Goal: Information Seeking & Learning: Learn about a topic

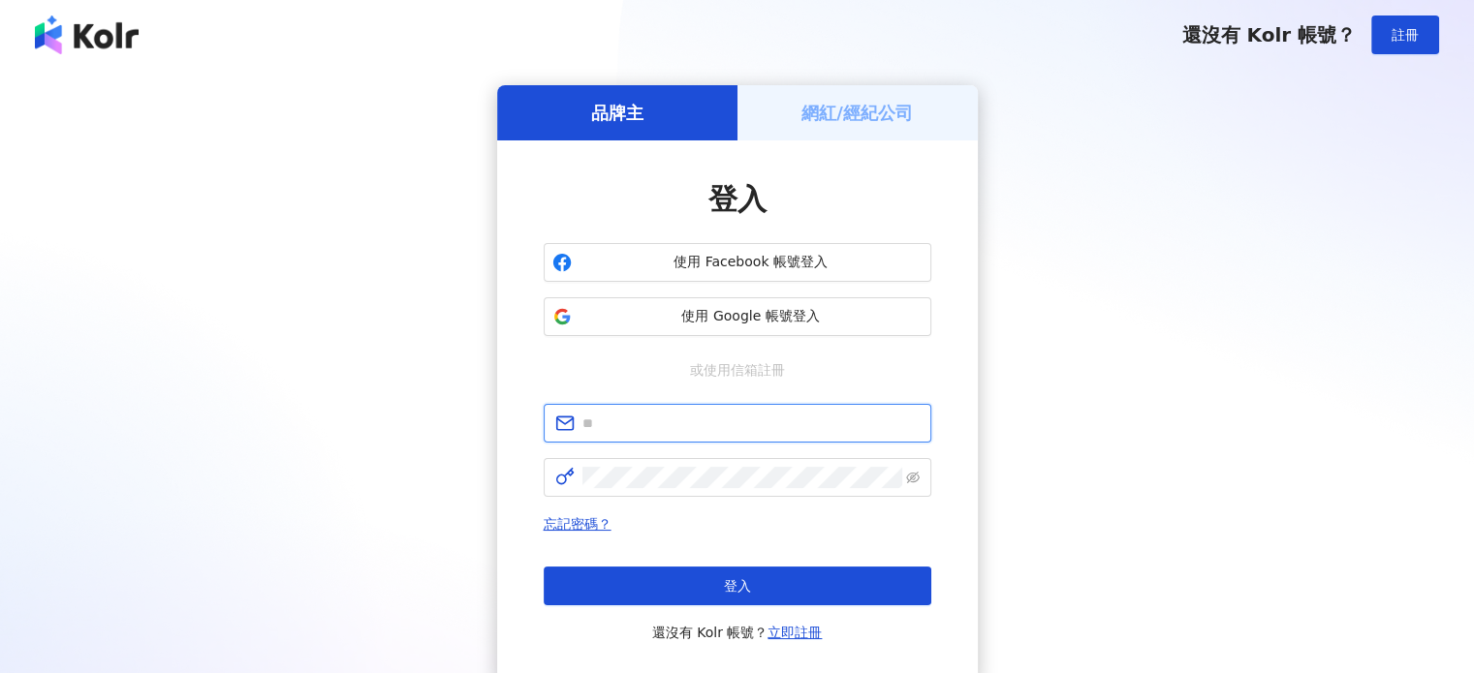
click at [717, 431] on input "text" at bounding box center [750, 423] width 337 height 21
type input "*"
click at [614, 421] on input "text" at bounding box center [750, 423] width 337 height 21
type input "**********"
click at [928, 478] on span at bounding box center [738, 477] width 388 height 39
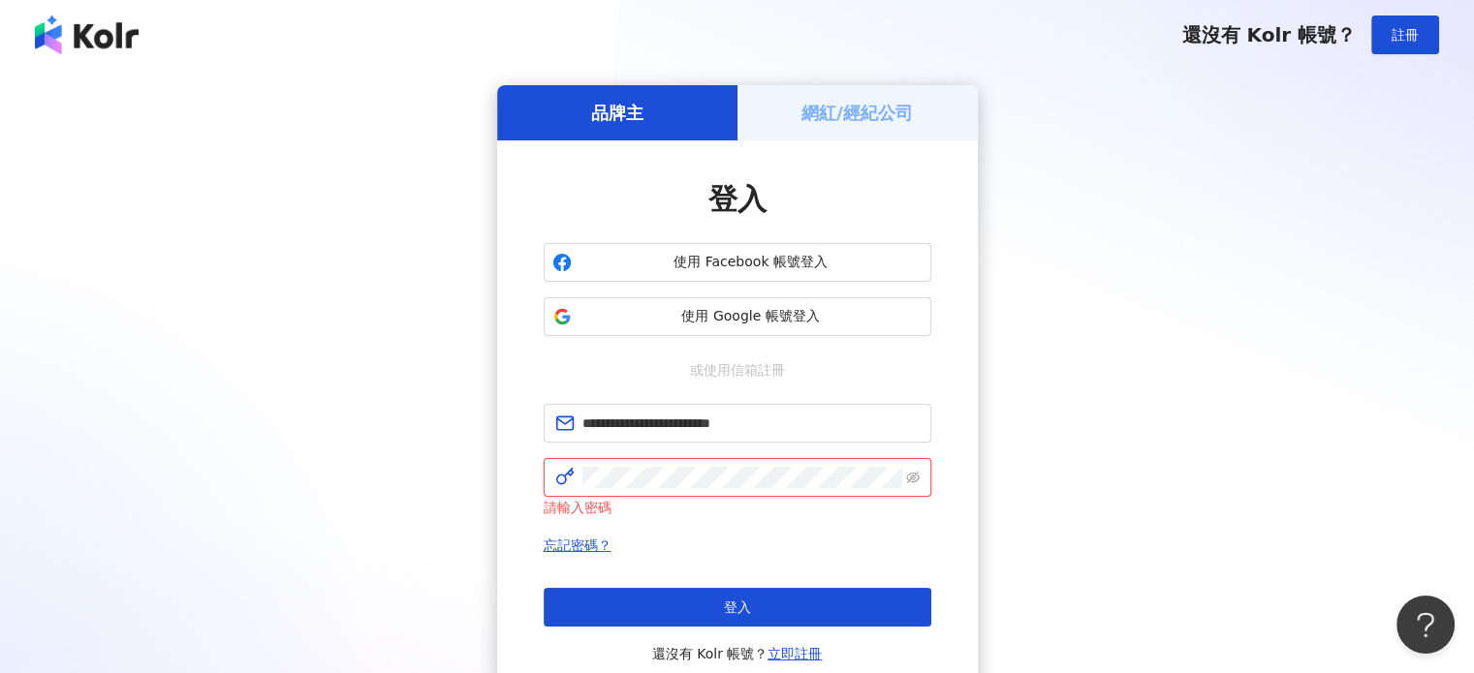
click at [918, 478] on icon "eye-invisible" at bounding box center [913, 478] width 14 height 12
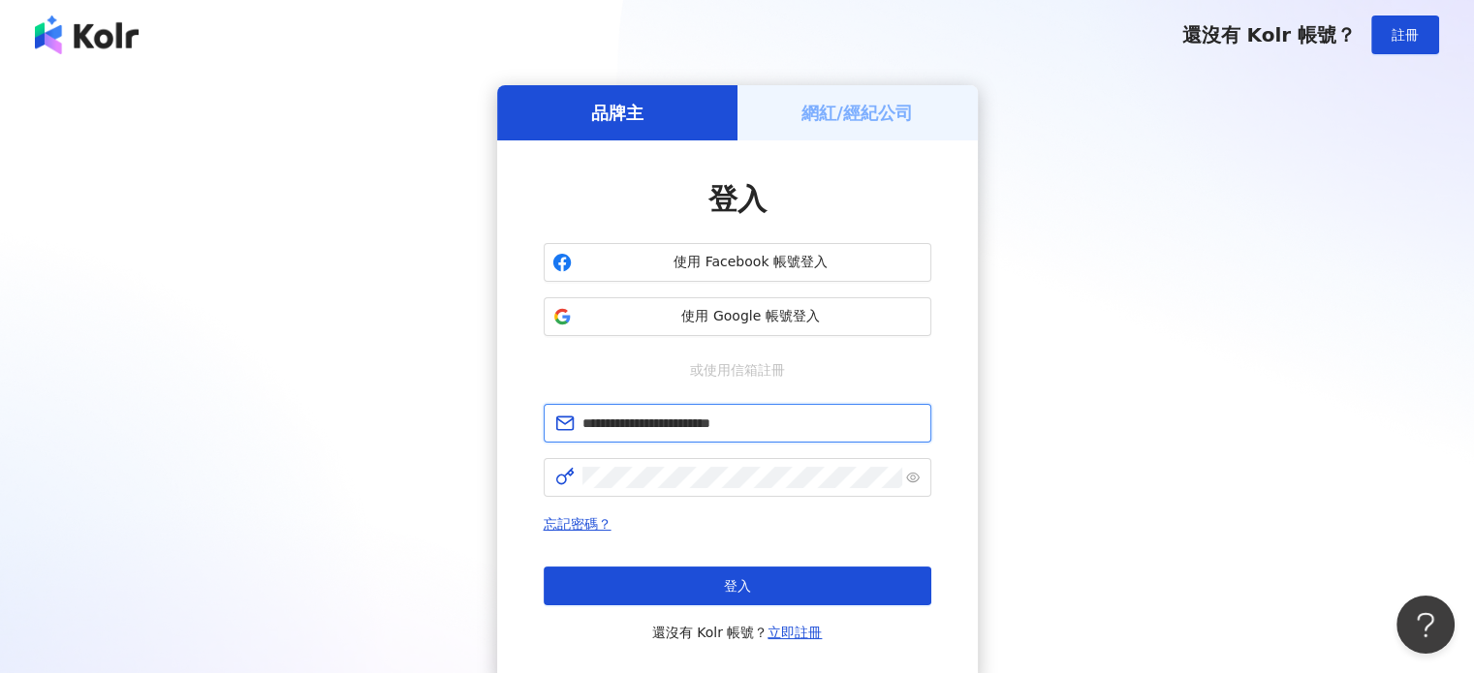
drag, startPoint x: 814, startPoint y: 425, endPoint x: 535, endPoint y: 431, distance: 279.1
click at [536, 432] on div "**********" at bounding box center [737, 411] width 481 height 543
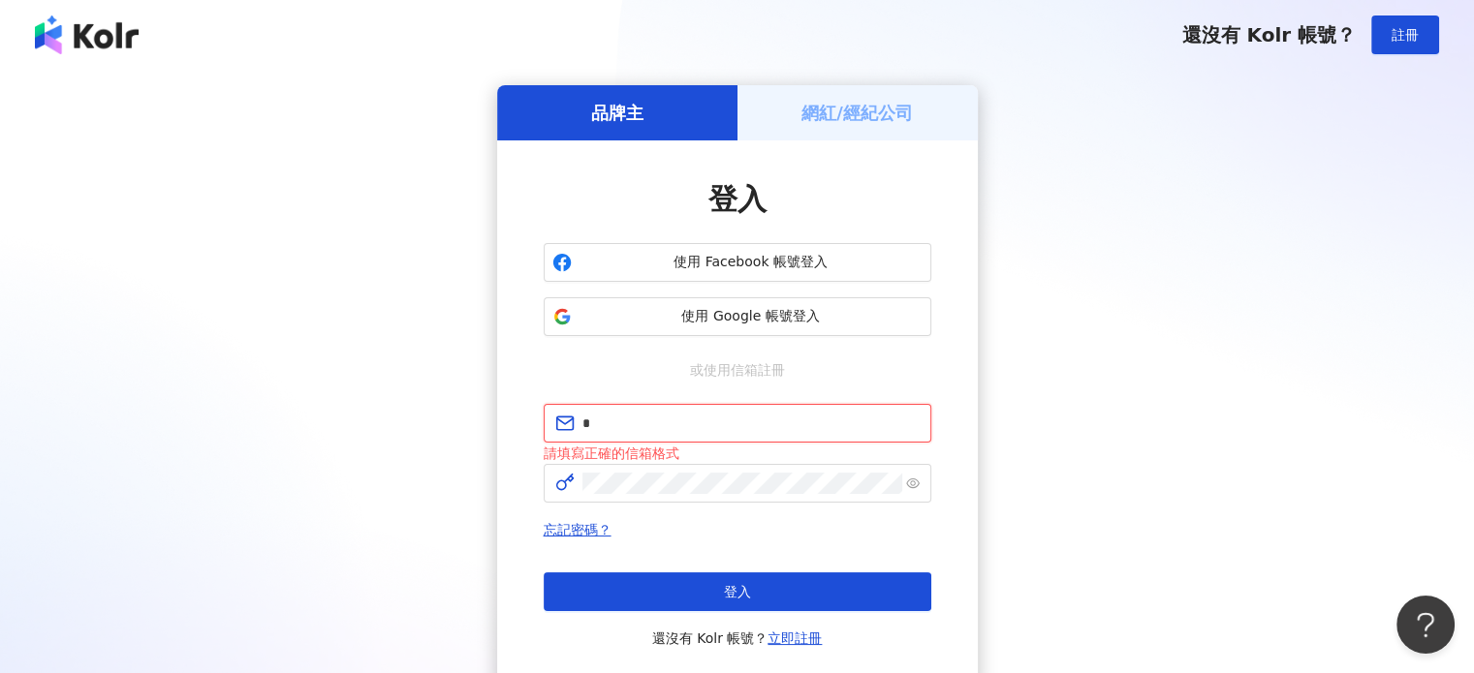
click at [637, 413] on input "text" at bounding box center [750, 423] width 337 height 21
paste input "**********"
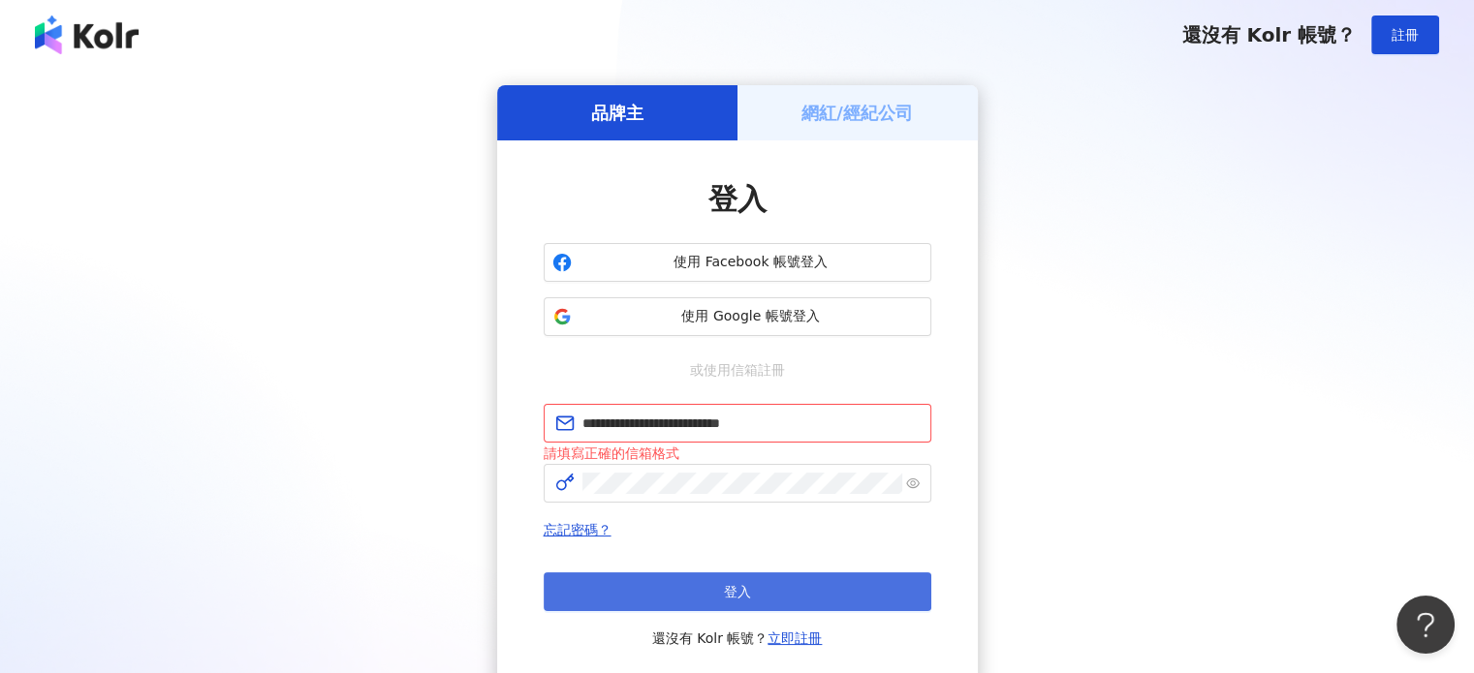
click at [681, 594] on button "登入" at bounding box center [738, 592] width 388 height 39
click at [673, 600] on button "登入" at bounding box center [738, 592] width 388 height 39
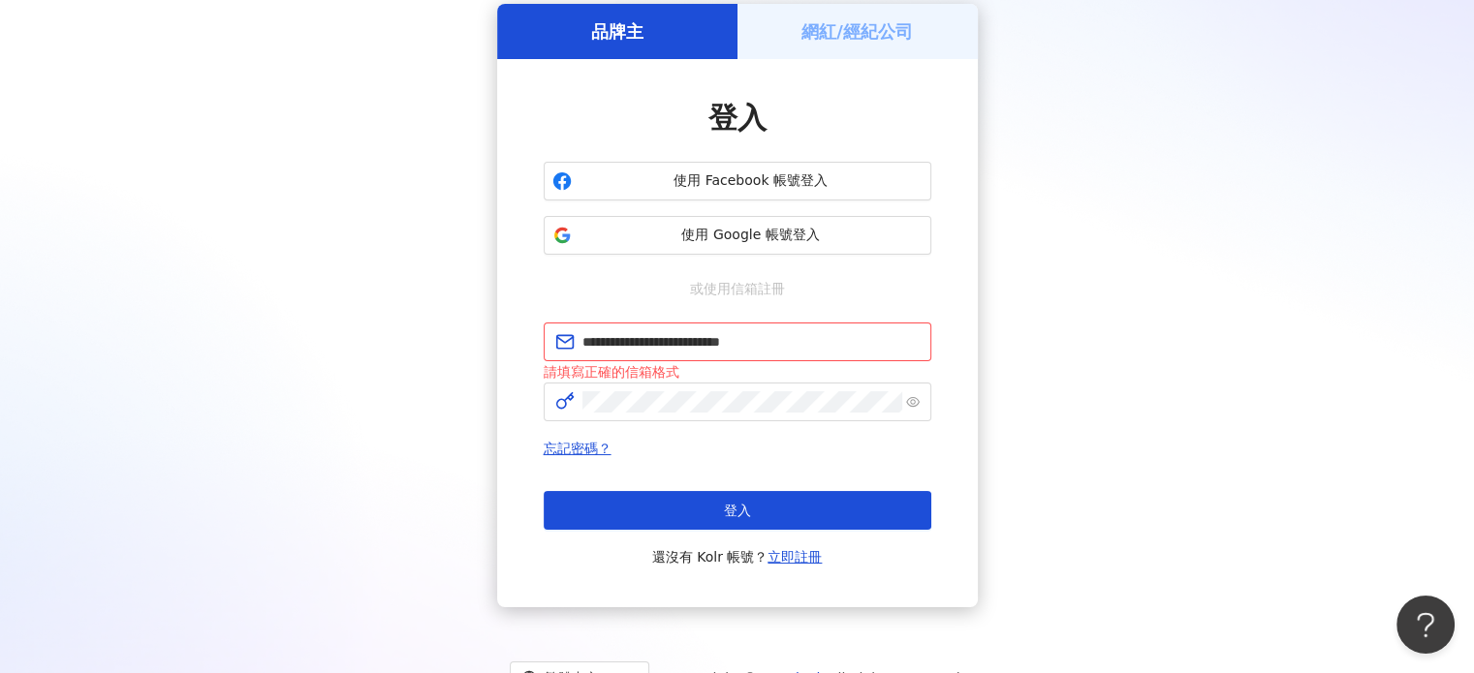
scroll to position [160, 0]
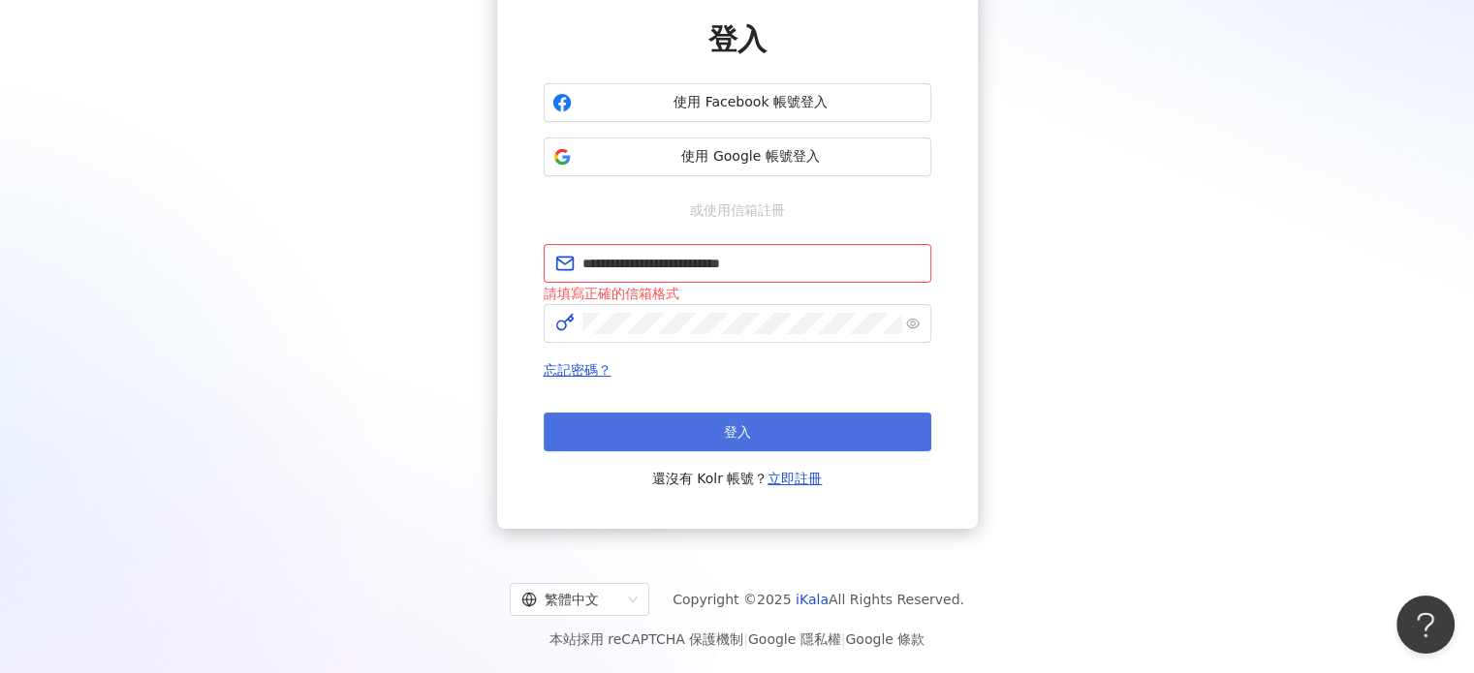
click at [724, 435] on span "登入" at bounding box center [737, 432] width 27 height 16
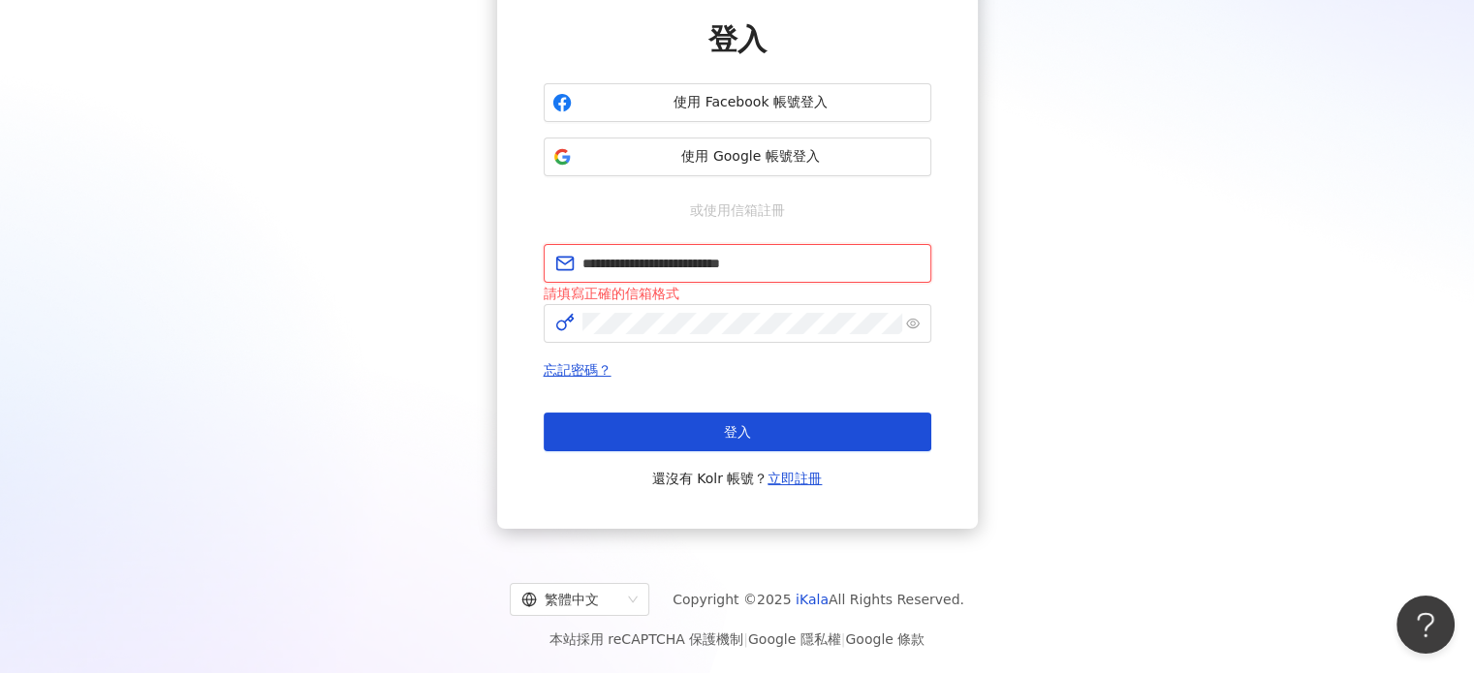
click at [733, 272] on input "**********" at bounding box center [750, 263] width 337 height 21
click at [787, 262] on input "**********" at bounding box center [750, 263] width 337 height 21
click at [814, 262] on input "**********" at bounding box center [750, 263] width 337 height 21
click at [746, 335] on span at bounding box center [738, 323] width 388 height 39
click at [909, 321] on icon "eye" at bounding box center [913, 324] width 14 height 14
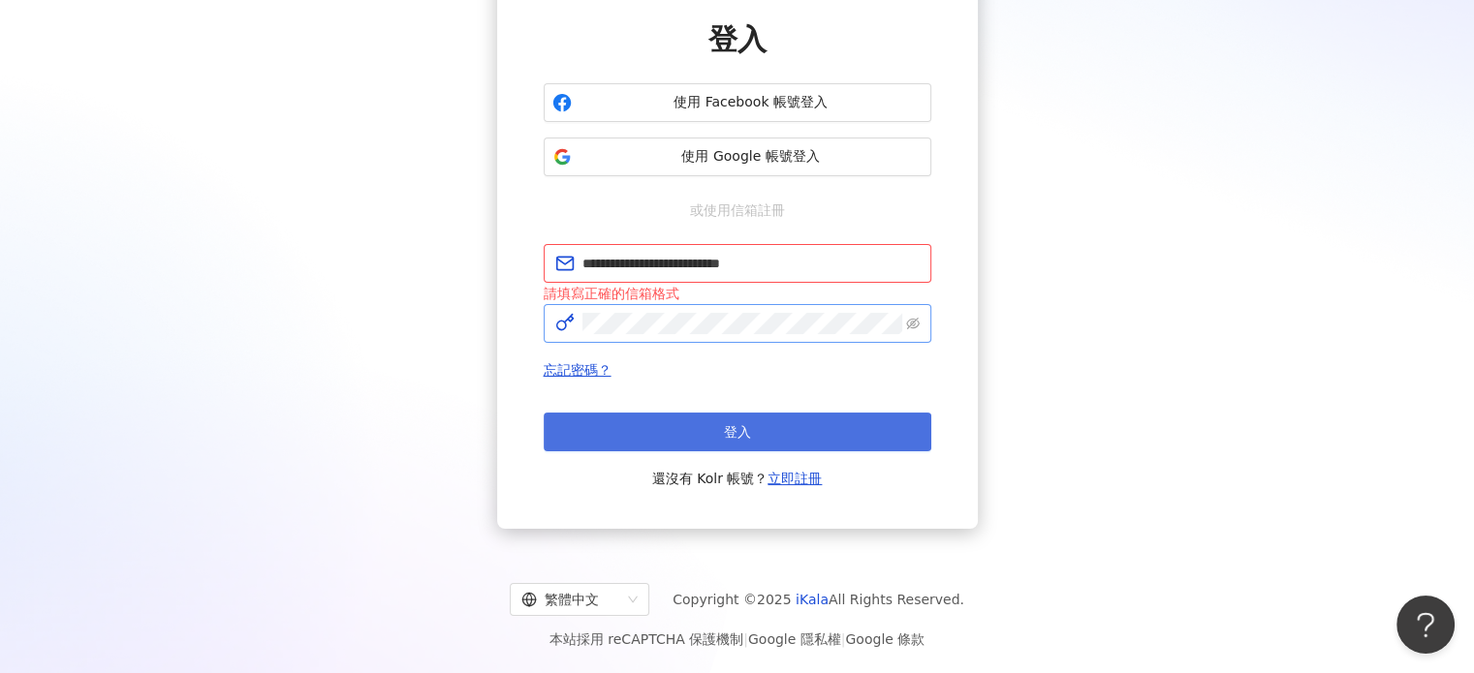
click at [678, 440] on button "登入" at bounding box center [738, 432] width 388 height 39
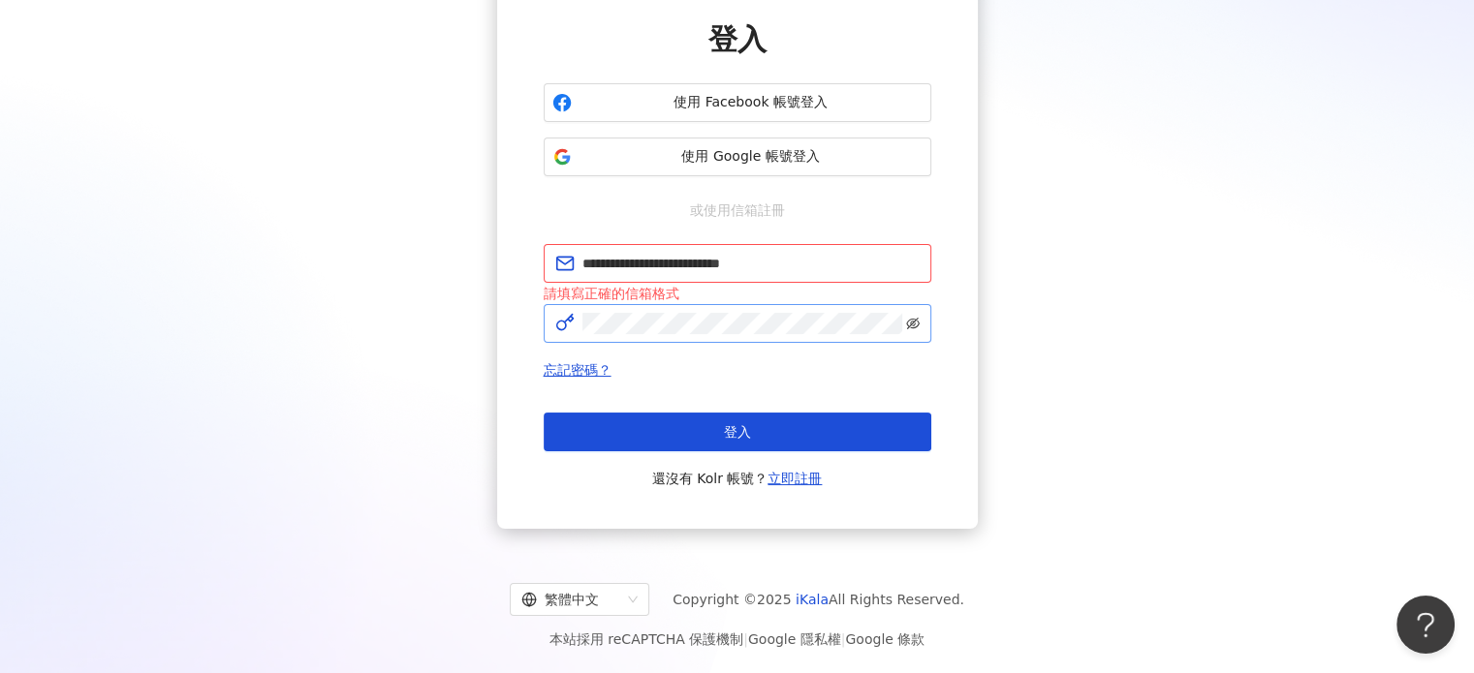
click at [915, 321] on icon "eye-invisible" at bounding box center [913, 324] width 14 height 14
click at [808, 258] on input "**********" at bounding box center [750, 263] width 337 height 21
click at [588, 263] on input "**********" at bounding box center [750, 263] width 337 height 21
type input "**********"
click at [689, 343] on div "**********" at bounding box center [738, 367] width 388 height 246
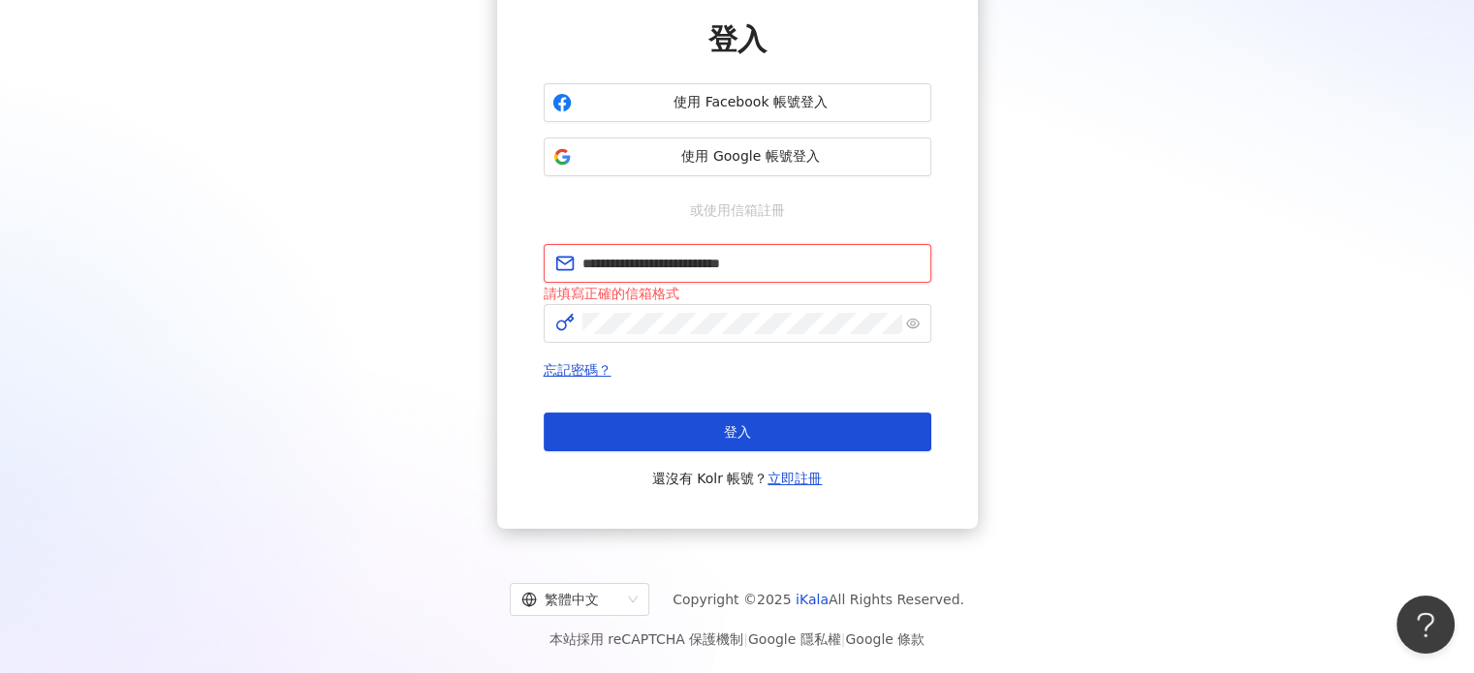
click at [755, 263] on input "**********" at bounding box center [750, 263] width 337 height 21
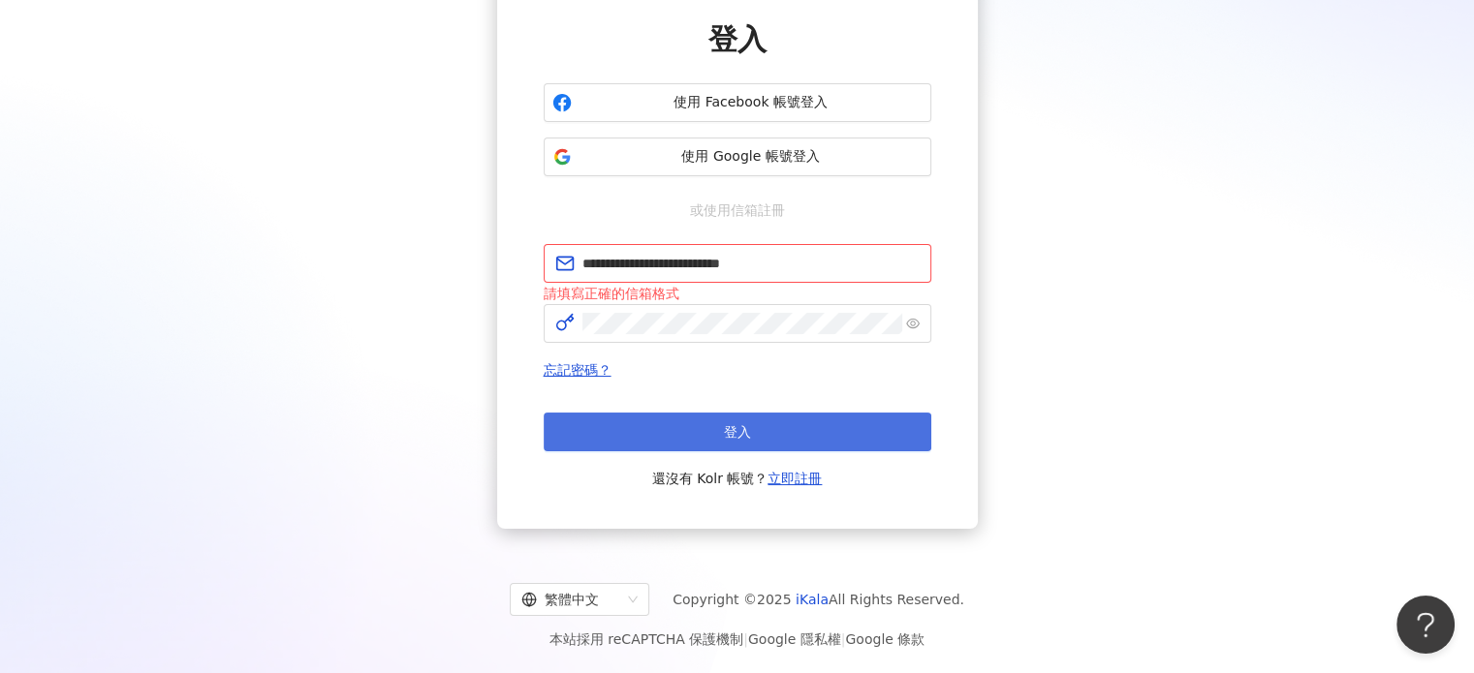
click at [709, 434] on button "登入" at bounding box center [738, 432] width 388 height 39
click at [643, 438] on button "登入" at bounding box center [738, 432] width 388 height 39
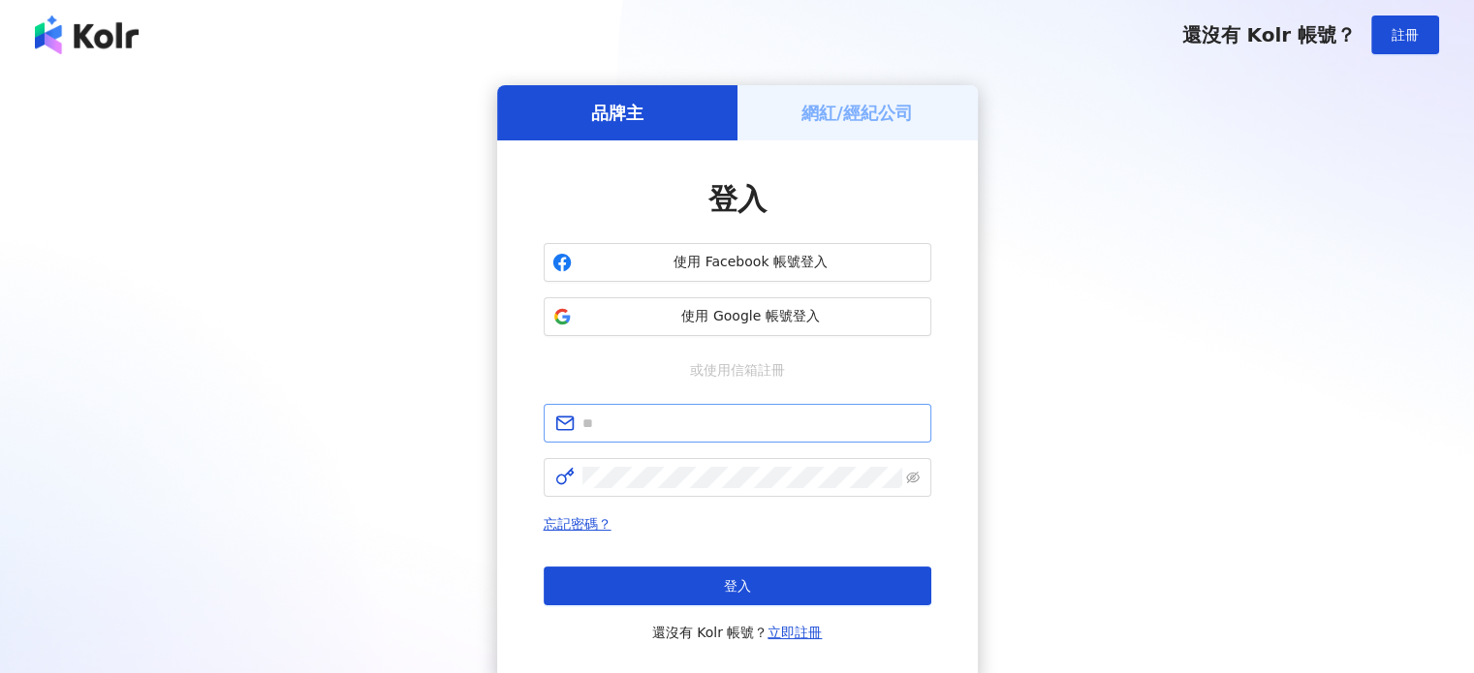
click at [698, 404] on span at bounding box center [738, 423] width 388 height 39
click at [690, 417] on input "text" at bounding box center [750, 423] width 337 height 21
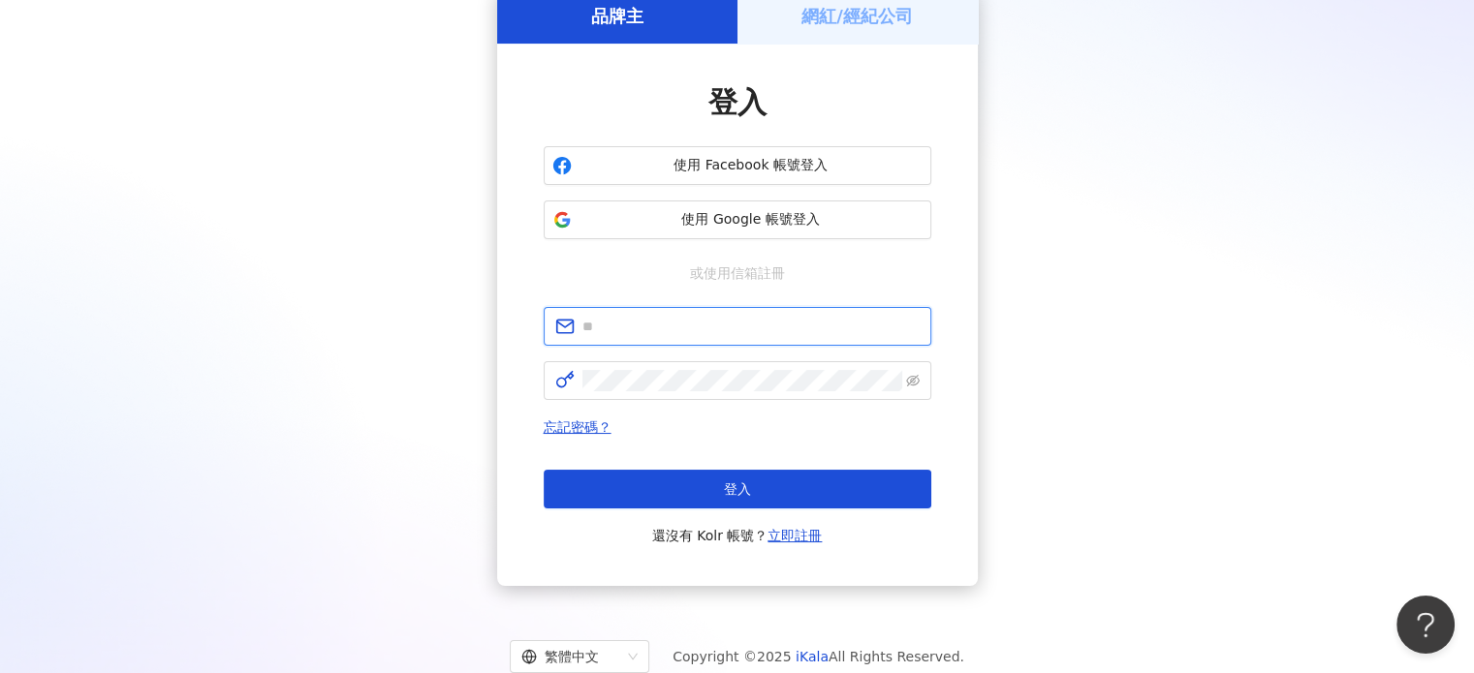
click at [719, 321] on input "text" at bounding box center [750, 326] width 337 height 21
type input "**********"
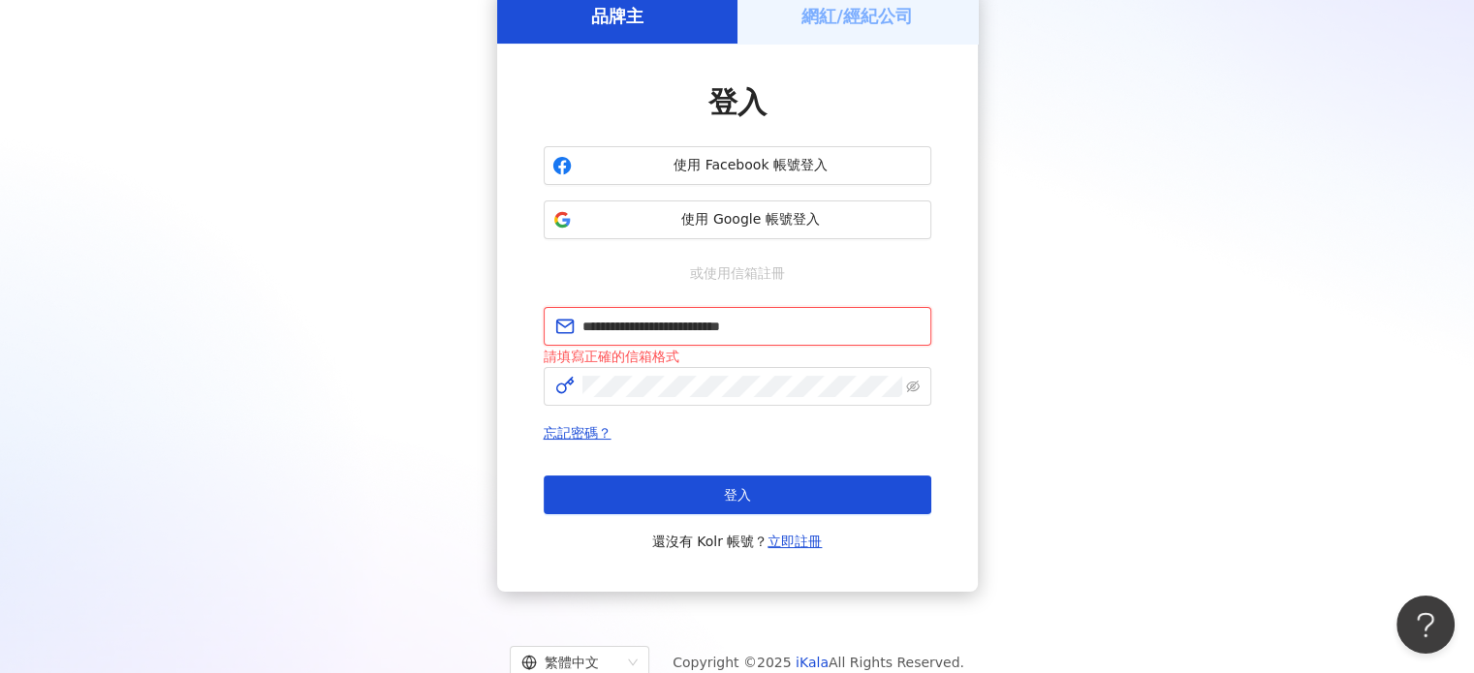
click at [803, 328] on input "**********" at bounding box center [750, 326] width 337 height 21
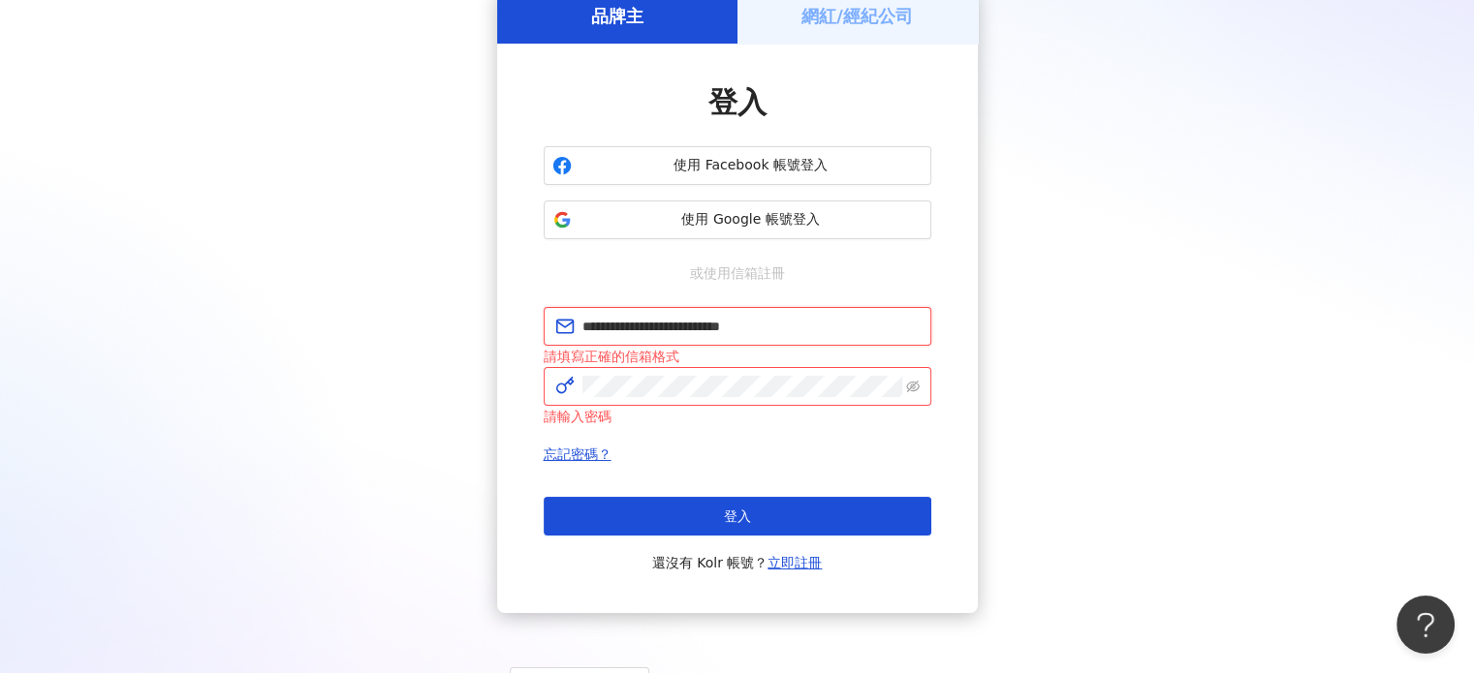
drag, startPoint x: 802, startPoint y: 327, endPoint x: 484, endPoint y: 333, distance: 317.8
click at [484, 333] on div "**********" at bounding box center [736, 300] width 1427 height 625
click at [421, 361] on div "品牌主 網紅/經紀公司 登入 使用 Facebook 帳號登入 使用 Google 帳號登入 或使用信箱註冊 請填寫正確的信箱格式 請輸入密碼 忘記密碼？ 登…" at bounding box center [736, 300] width 1427 height 625
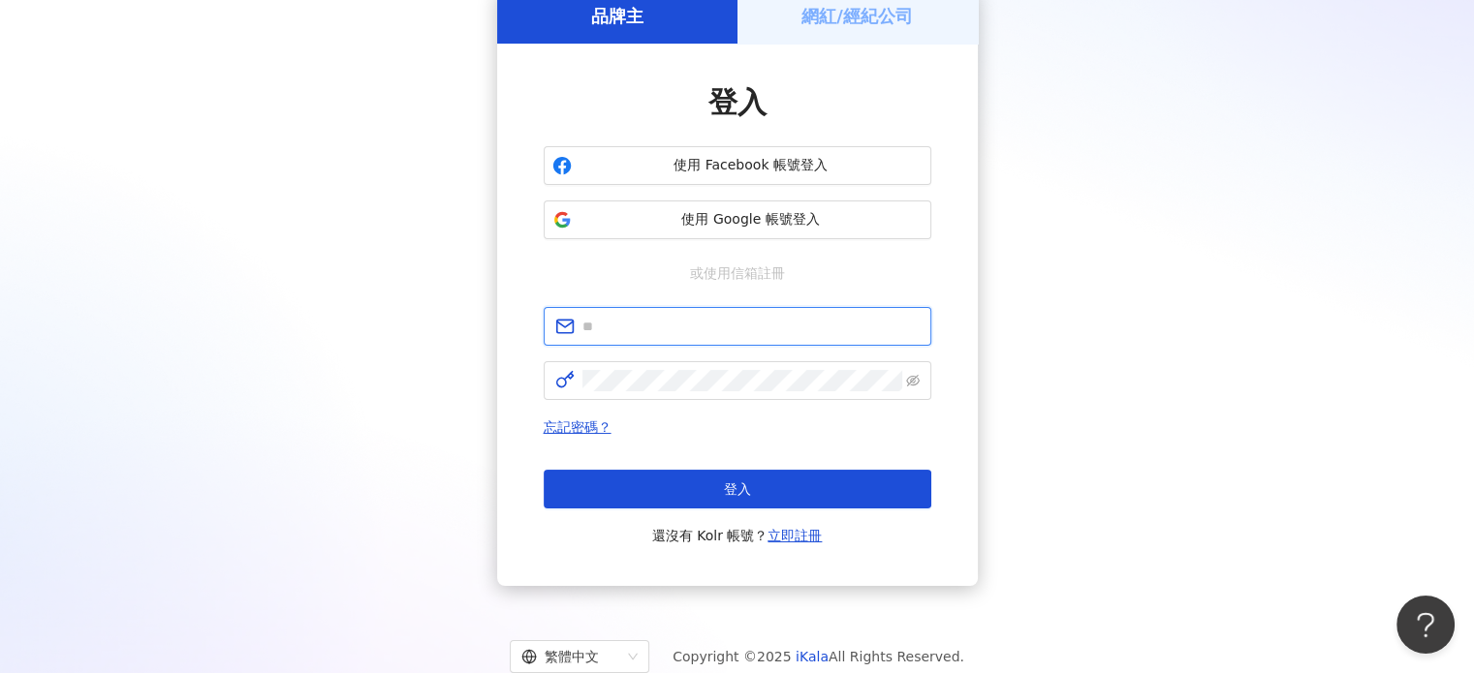
click at [682, 327] on input "text" at bounding box center [750, 326] width 337 height 21
paste input "**********"
type input "**********"
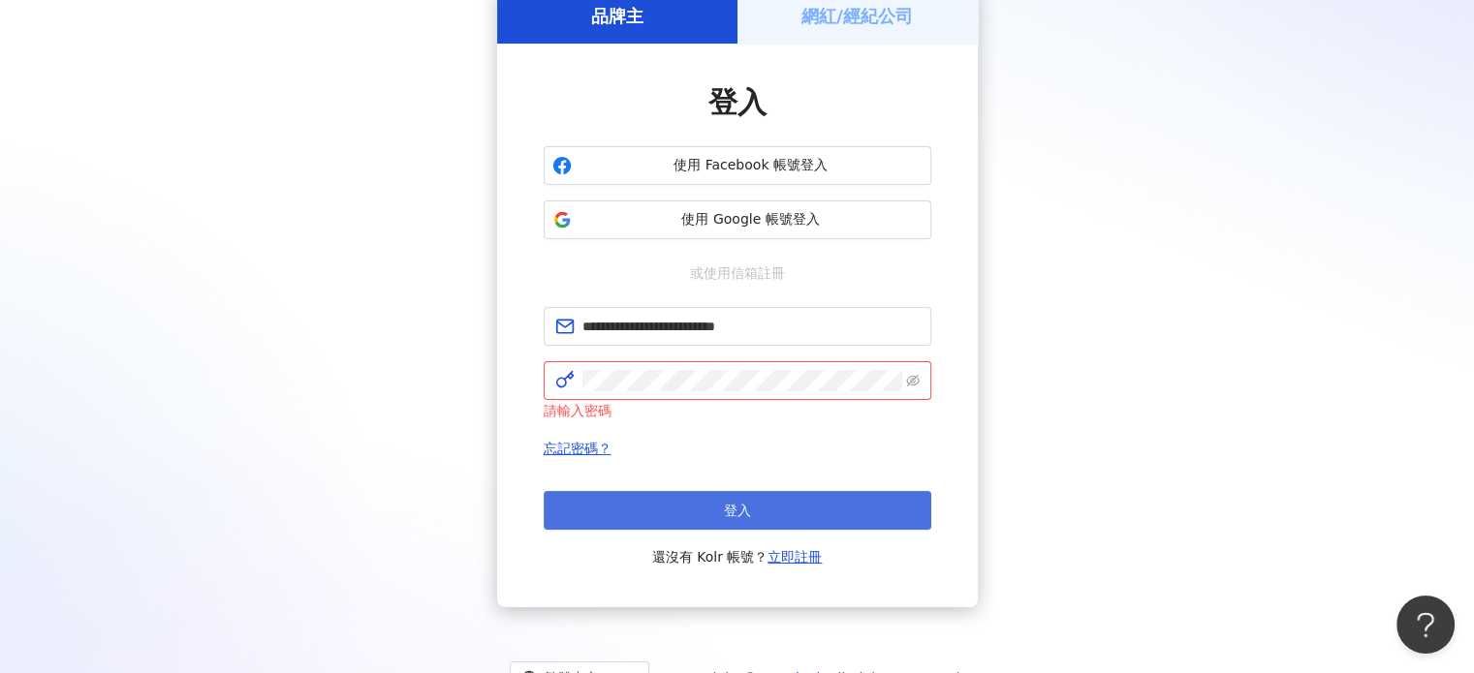
click at [624, 505] on button "登入" at bounding box center [738, 510] width 388 height 39
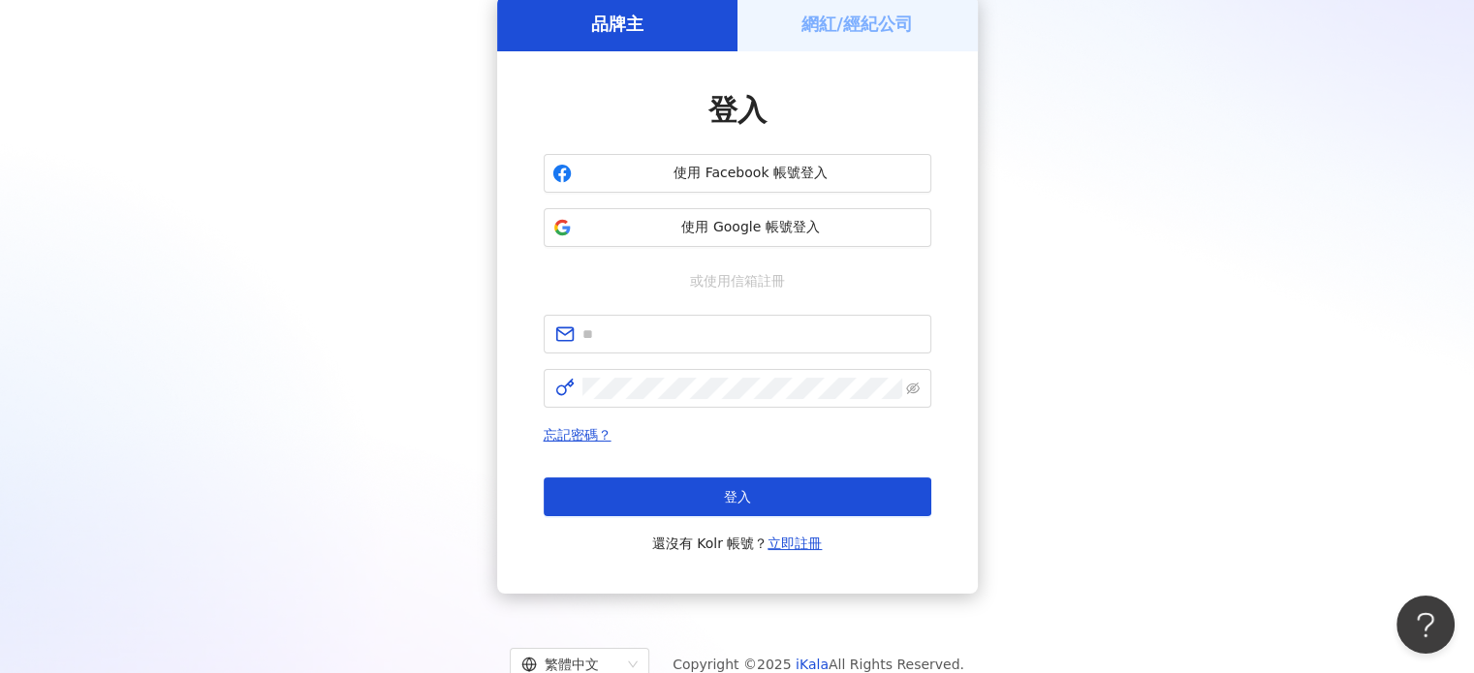
scroll to position [97, 0]
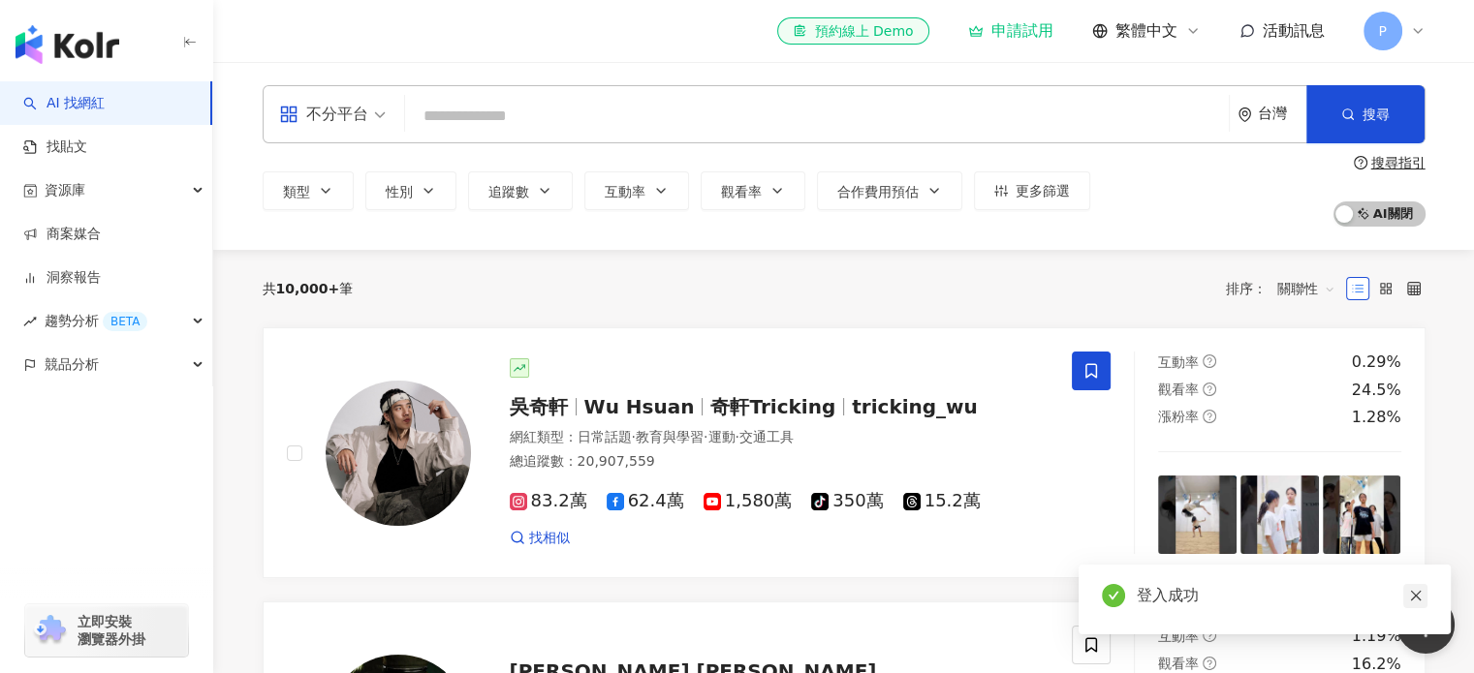
click at [1421, 600] on icon "close" at bounding box center [1416, 596] width 14 height 14
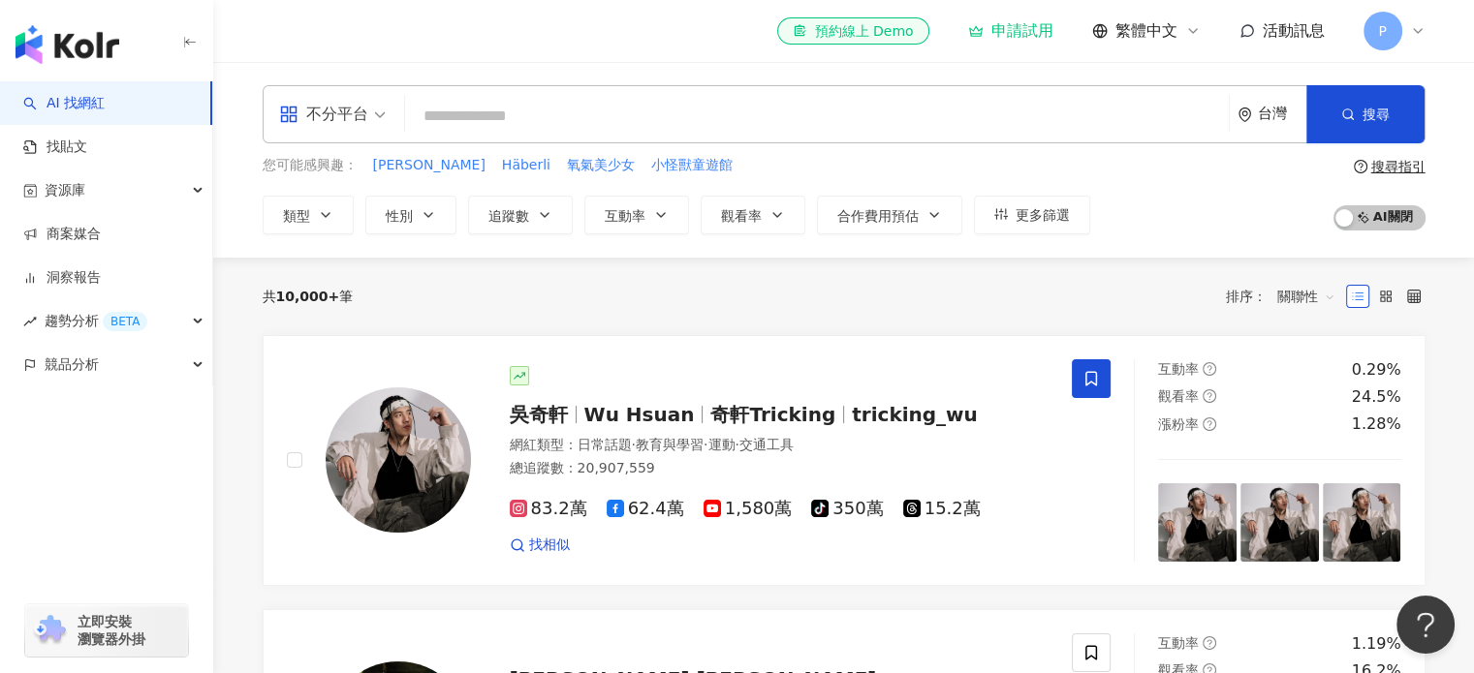
click at [1183, 216] on div "您可能感興趣： Alfredo Häberli 氧氣美少女 小怪獸童遊館 類型 性別 追蹤數 互動率 觀看率 合作費用預估 更多篩選 搜尋指引 AI 開啟 A…" at bounding box center [844, 194] width 1163 height 79
click at [620, 94] on div "不分平台 台灣 搜尋" at bounding box center [844, 114] width 1163 height 58
click at [612, 119] on input "search" at bounding box center [817, 116] width 808 height 37
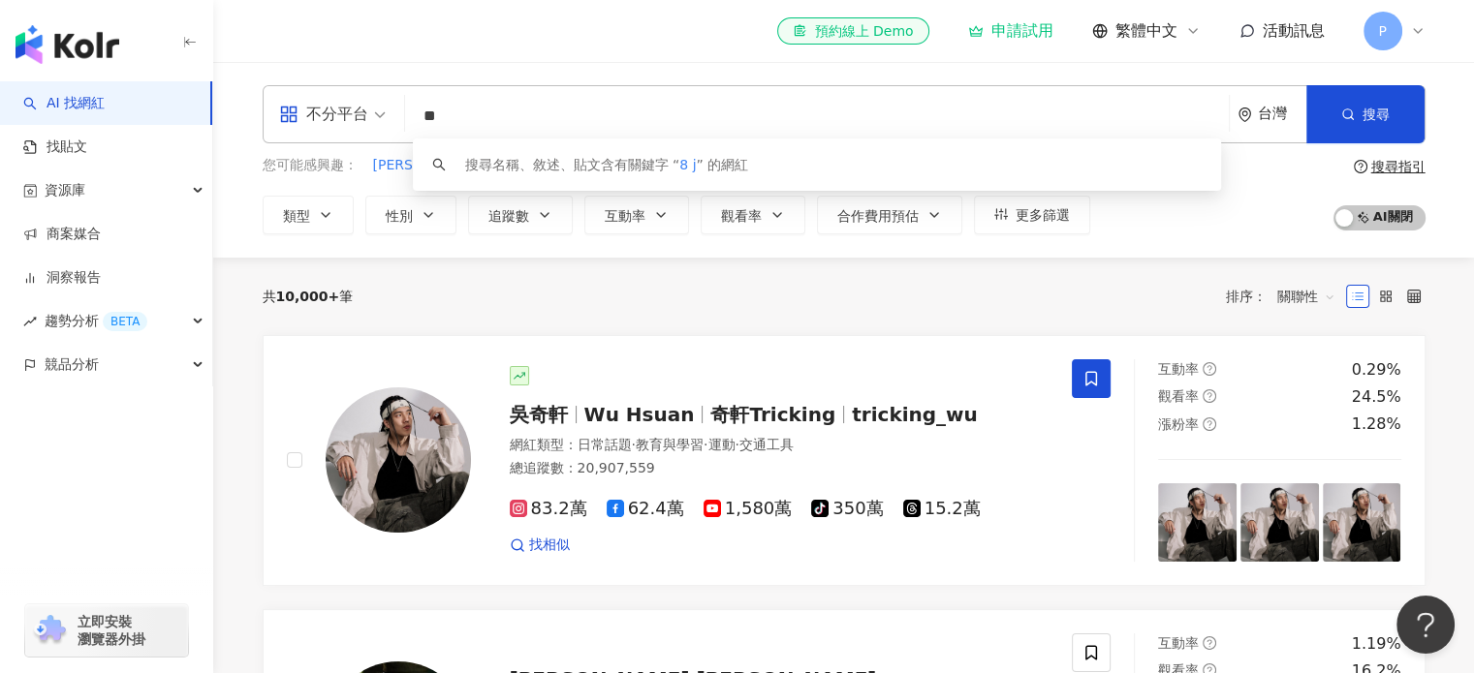
type input "*"
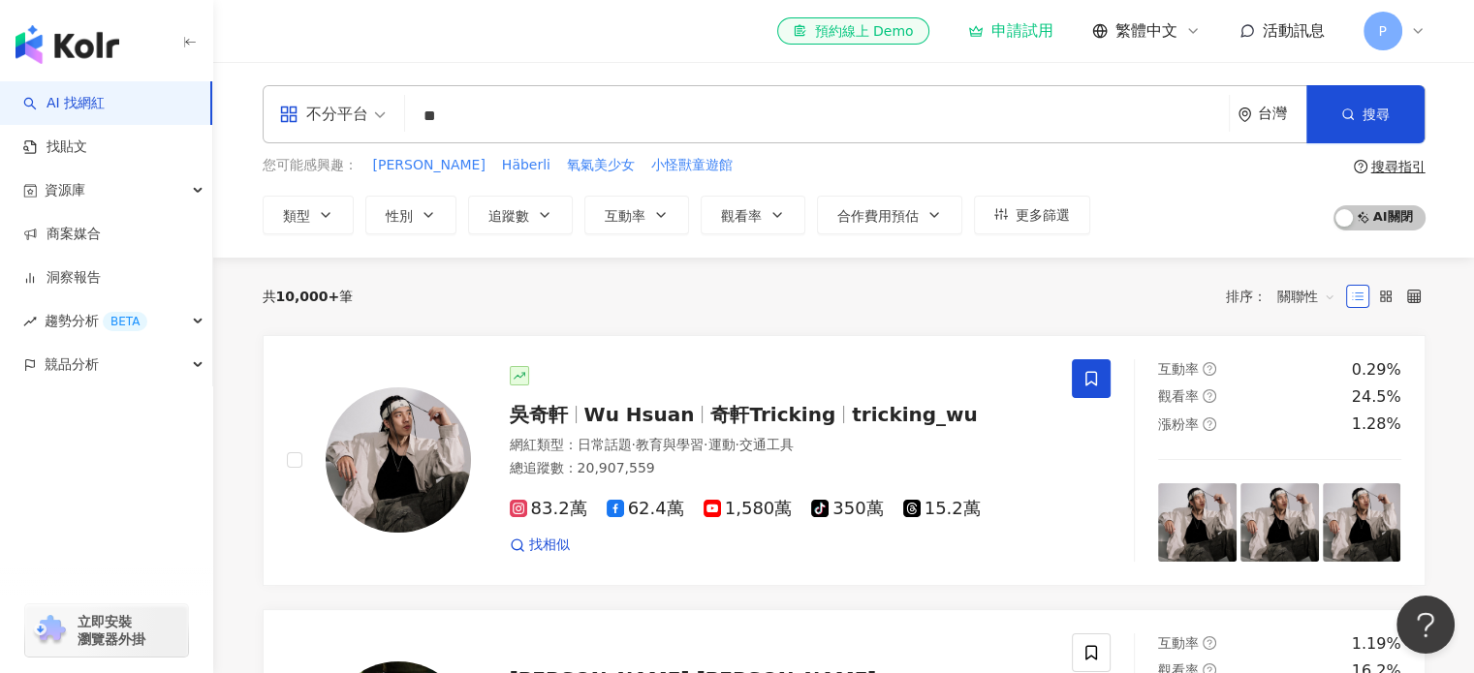
type input "**"
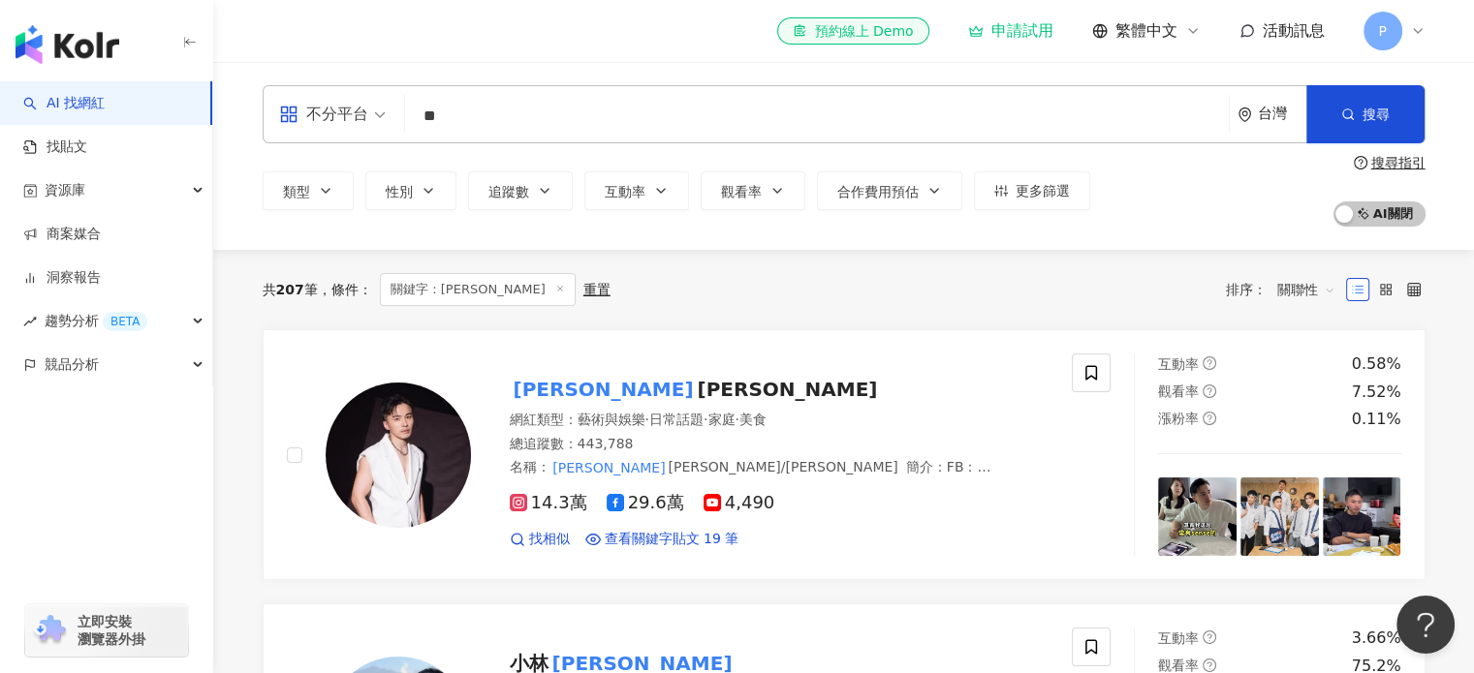
click at [697, 394] on span "[PERSON_NAME]" at bounding box center [787, 389] width 180 height 23
click at [697, 390] on span "[PERSON_NAME]" at bounding box center [787, 389] width 180 height 23
click at [1400, 26] on span "P" at bounding box center [1382, 31] width 39 height 39
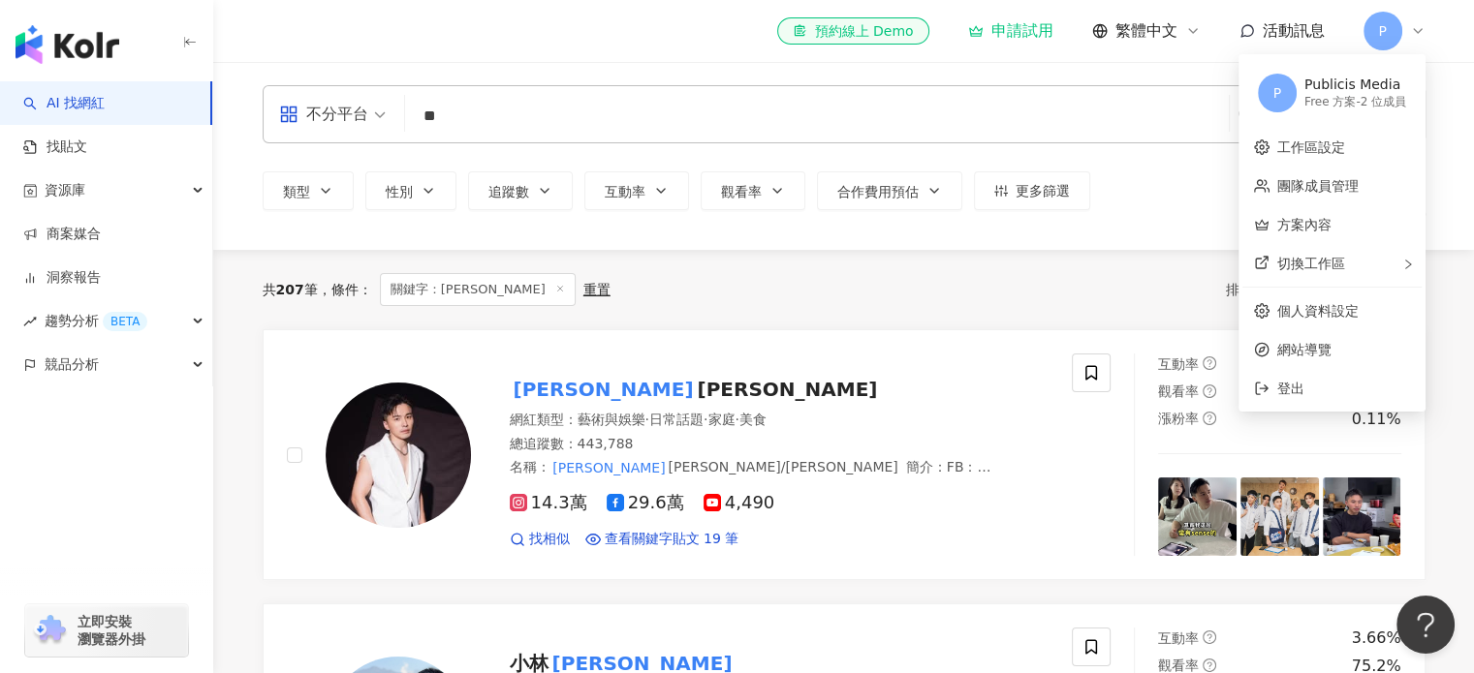
click at [132, 495] on div "button" at bounding box center [106, 451] width 213 height 128
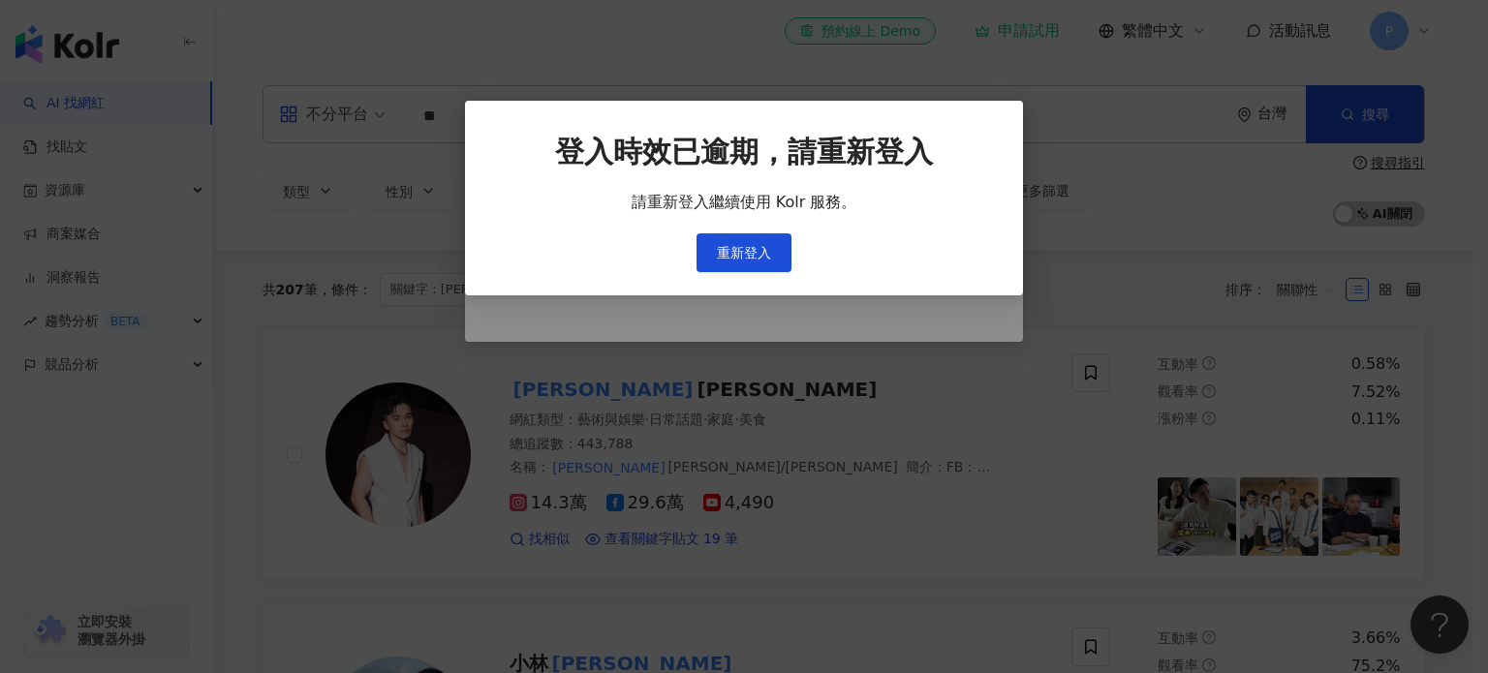
click at [1111, 429] on div "登入時效已逾期，請重新登入 請重新登入繼續使用 Kolr 服務。 重新登入" at bounding box center [744, 336] width 1488 height 673
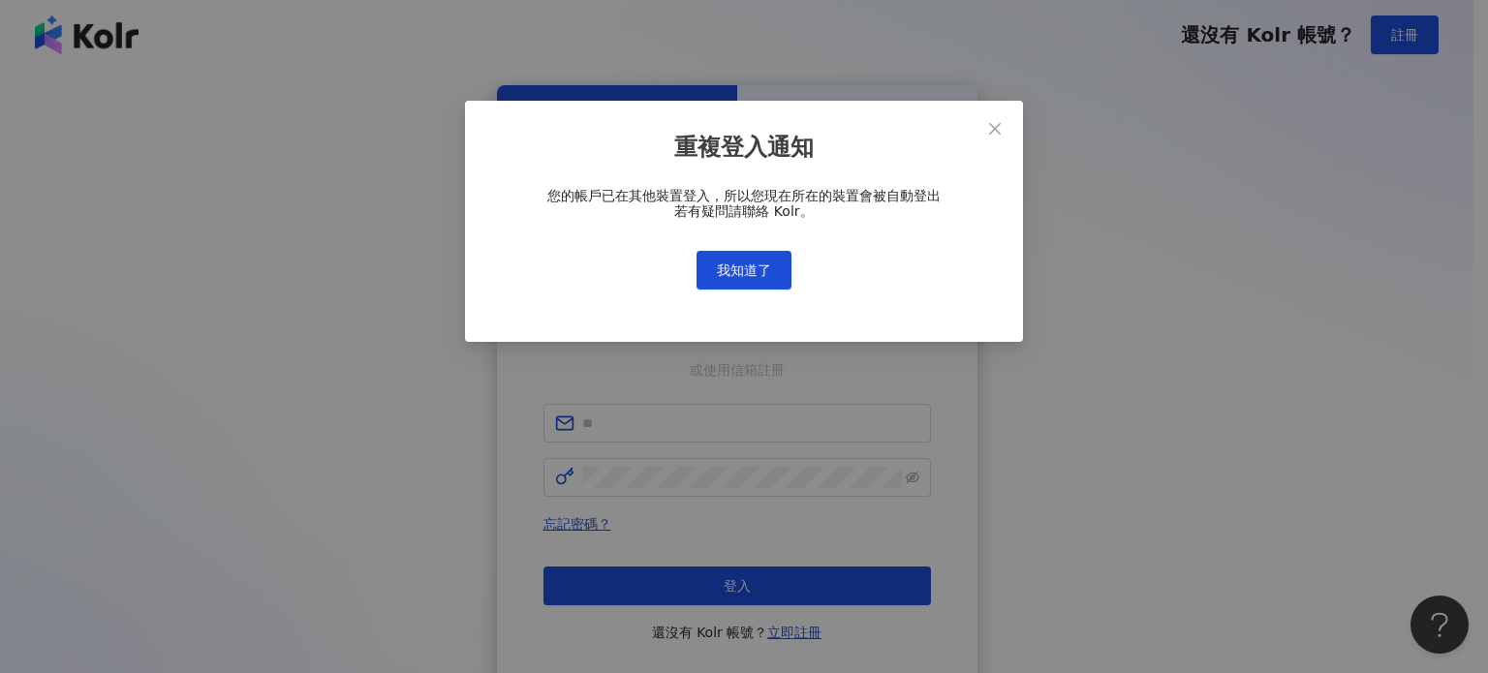
click at [1114, 252] on div "登入時效已逾期，請重新登入 請重新登入繼續使用 Kolr 服務。 重新登入" at bounding box center [744, 336] width 1488 height 673
click at [758, 270] on span "我知道了" at bounding box center [744, 271] width 54 height 16
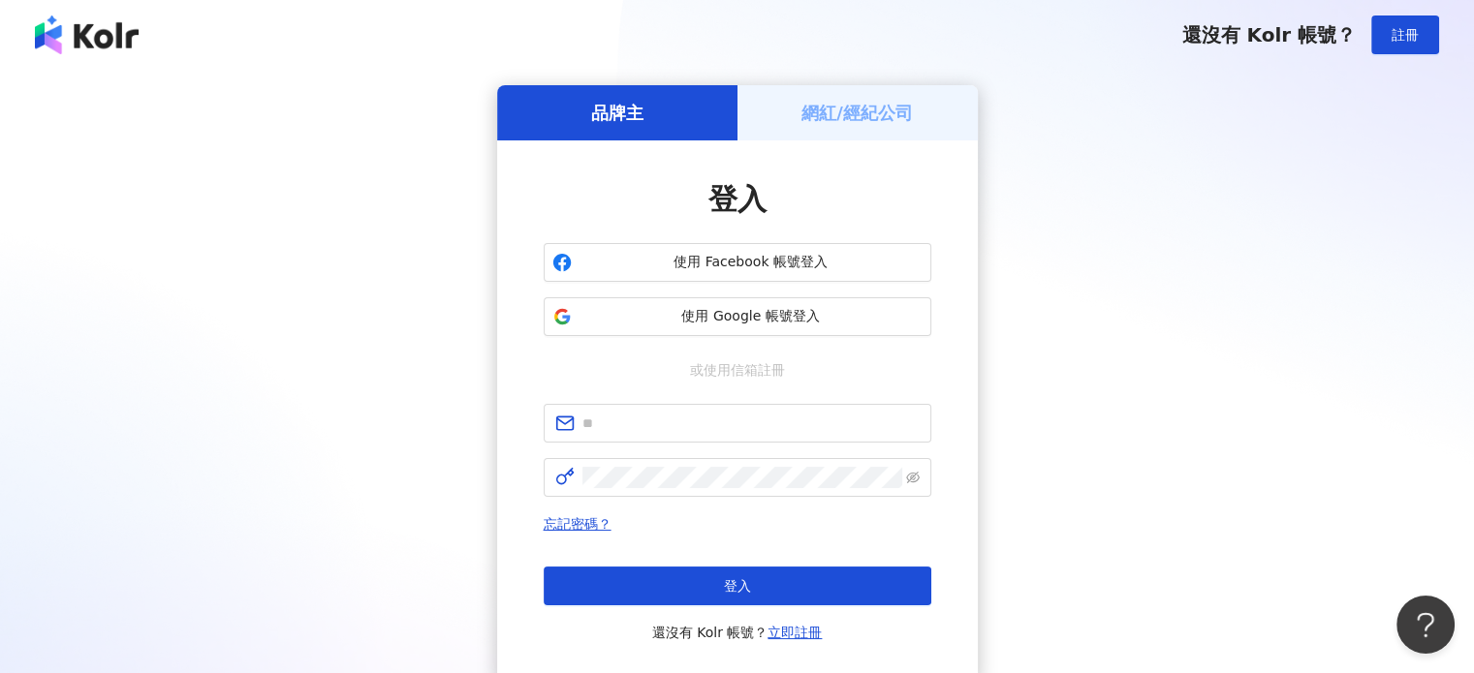
click at [167, 286] on div "品牌主 網紅/經紀公司 登入 使用 Facebook 帳號登入 使用 Google 帳號登入 或使用信箱註冊 忘記密碼？ 登入 還沒有 Kolr 帳號？ 立即…" at bounding box center [736, 384] width 1427 height 598
drag, startPoint x: 1221, startPoint y: 429, endPoint x: 856, endPoint y: 530, distance: 377.9
click at [1221, 429] on div "品牌主 網紅/經紀公司 登入 使用 Facebook 帳號登入 使用 Google 帳號登入 或使用信箱註冊 忘記密碼？ 登入 還沒有 Kolr 帳號？ 立即…" at bounding box center [736, 384] width 1427 height 598
click at [984, 353] on div "品牌主 網紅/經紀公司 登入 使用 Facebook 帳號登入 使用 Google 帳號登入 或使用信箱註冊 忘記密碼？ 登入 還沒有 Kolr 帳號？ 立即…" at bounding box center [736, 384] width 1427 height 598
click at [1226, 431] on div "品牌主 網紅/經紀公司 登入 使用 Facebook 帳號登入 使用 Google 帳號登入 或使用信箱註冊 忘記密碼？ 登入 還沒有 Kolr 帳號？ 立即…" at bounding box center [736, 384] width 1427 height 598
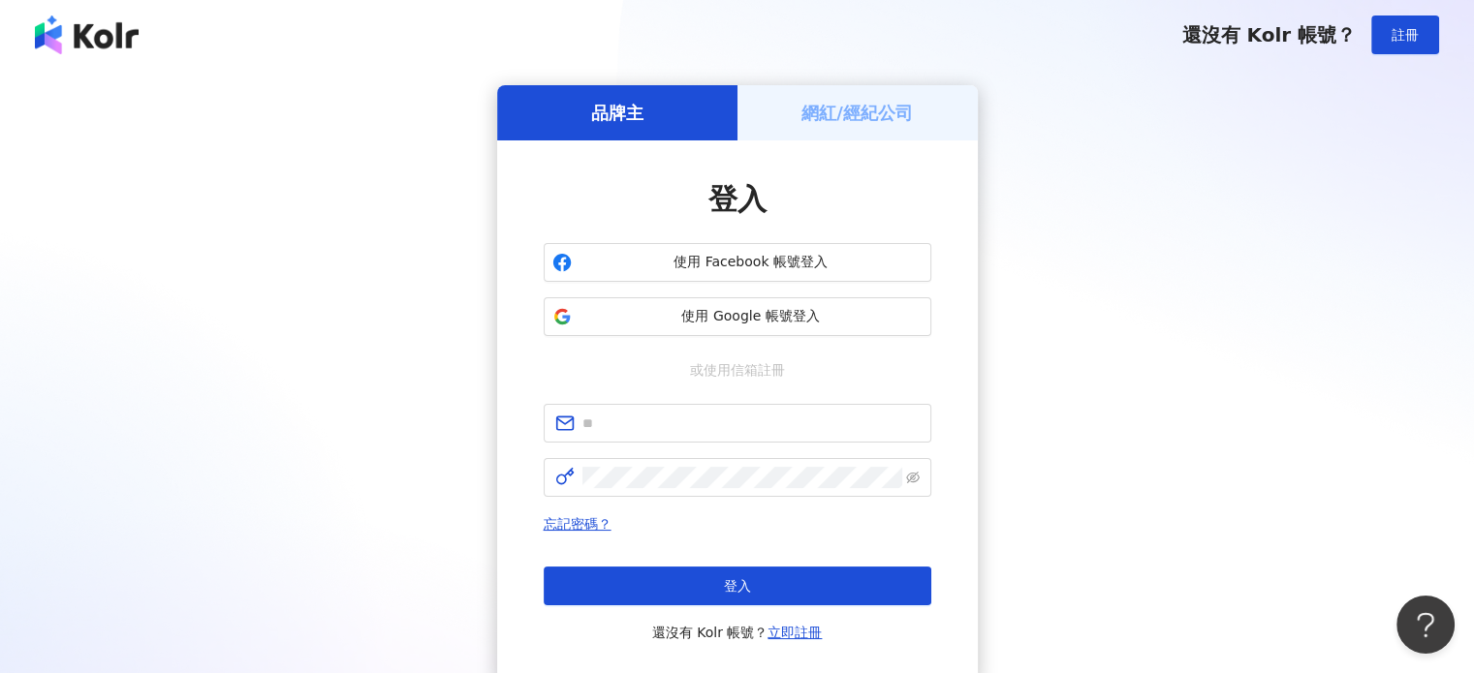
click at [242, 274] on div "品牌主 網紅/經紀公司 登入 使用 Facebook 帳號登入 使用 Google 帳號登入 或使用信箱註冊 忘記密碼？ 登入 還沒有 Kolr 帳號？ 立即…" at bounding box center [736, 384] width 1427 height 598
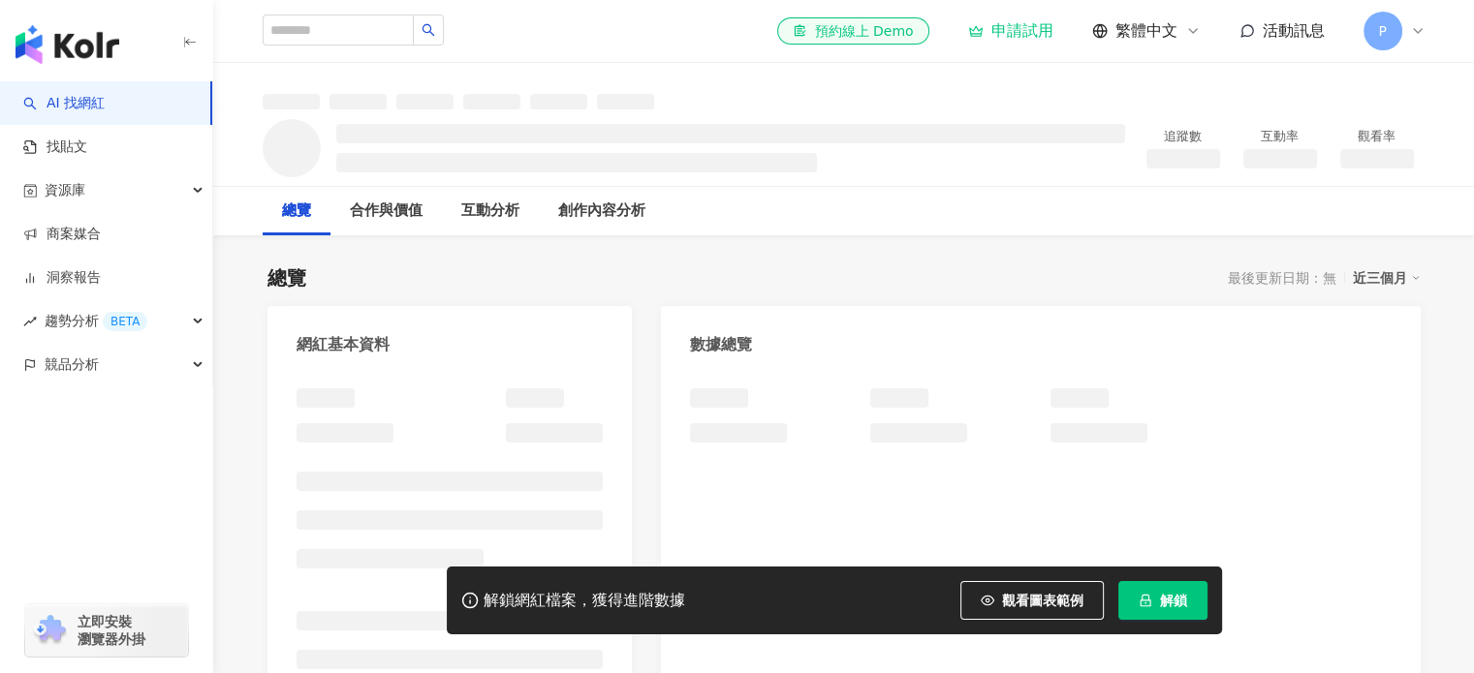
click at [811, 270] on div "總覽 最後更新日期：無 近三個月" at bounding box center [843, 277] width 1153 height 27
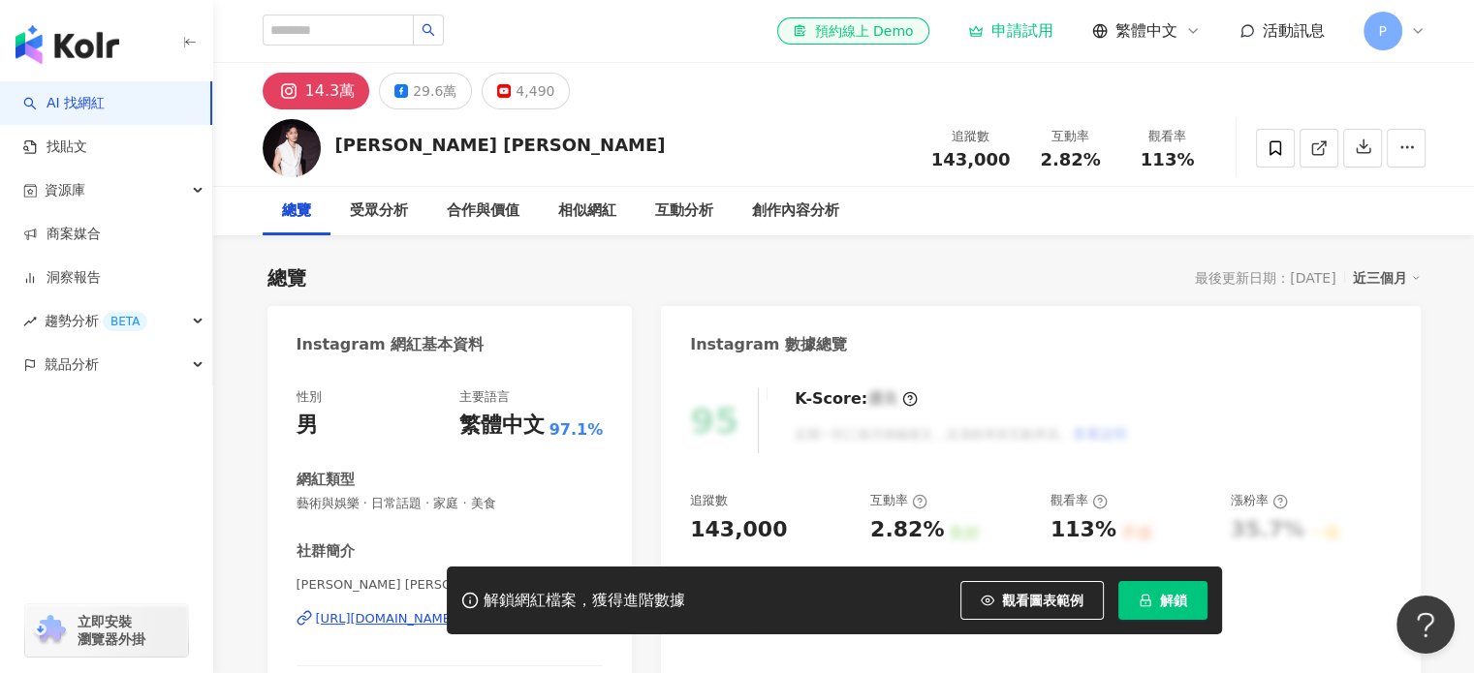
scroll to position [194, 0]
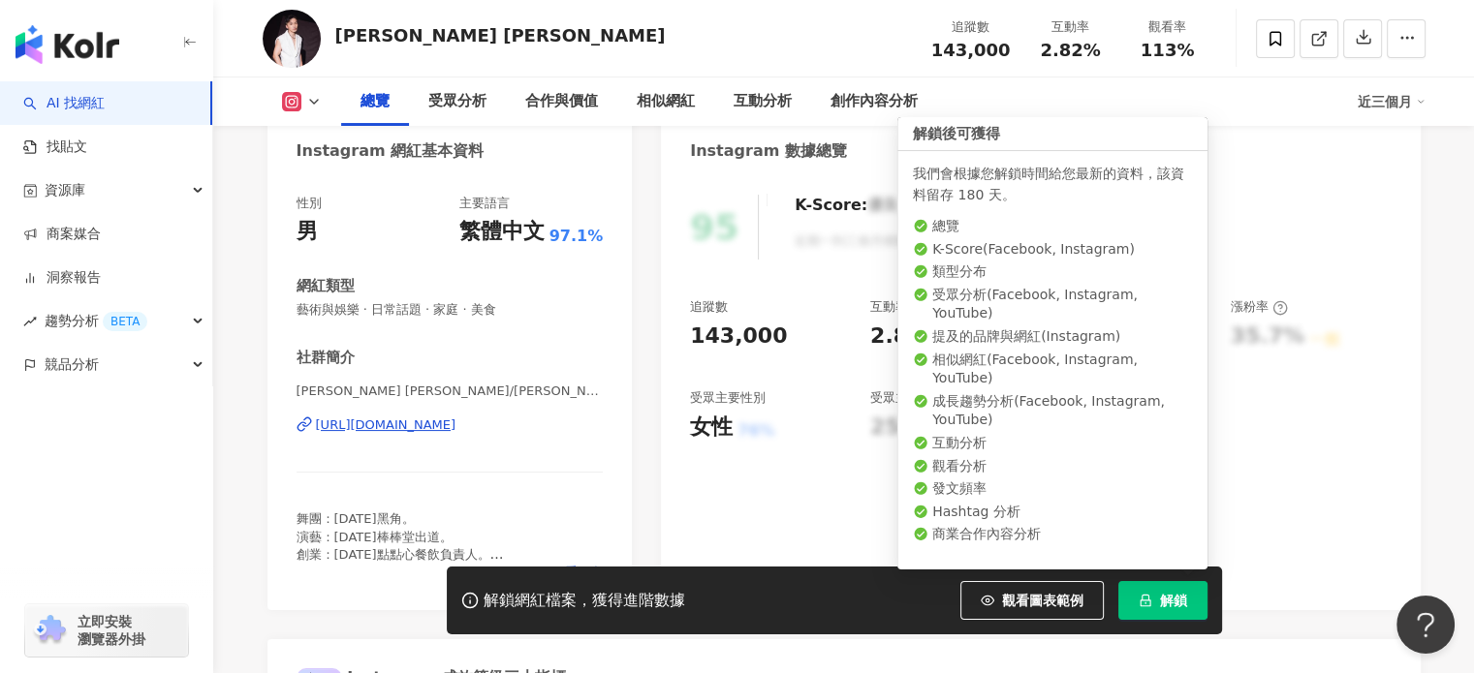
click at [1160, 603] on span "解鎖" at bounding box center [1173, 601] width 27 height 16
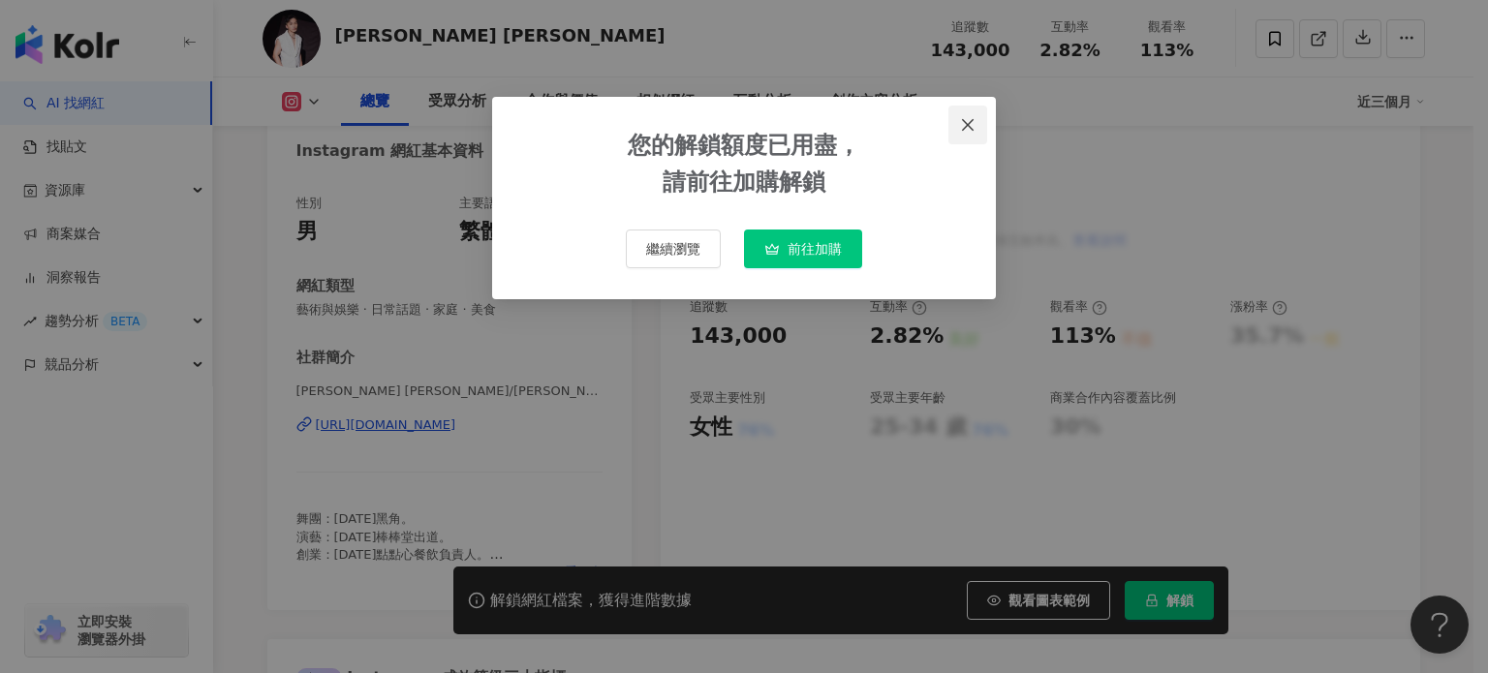
click at [973, 119] on icon "close" at bounding box center [968, 124] width 12 height 12
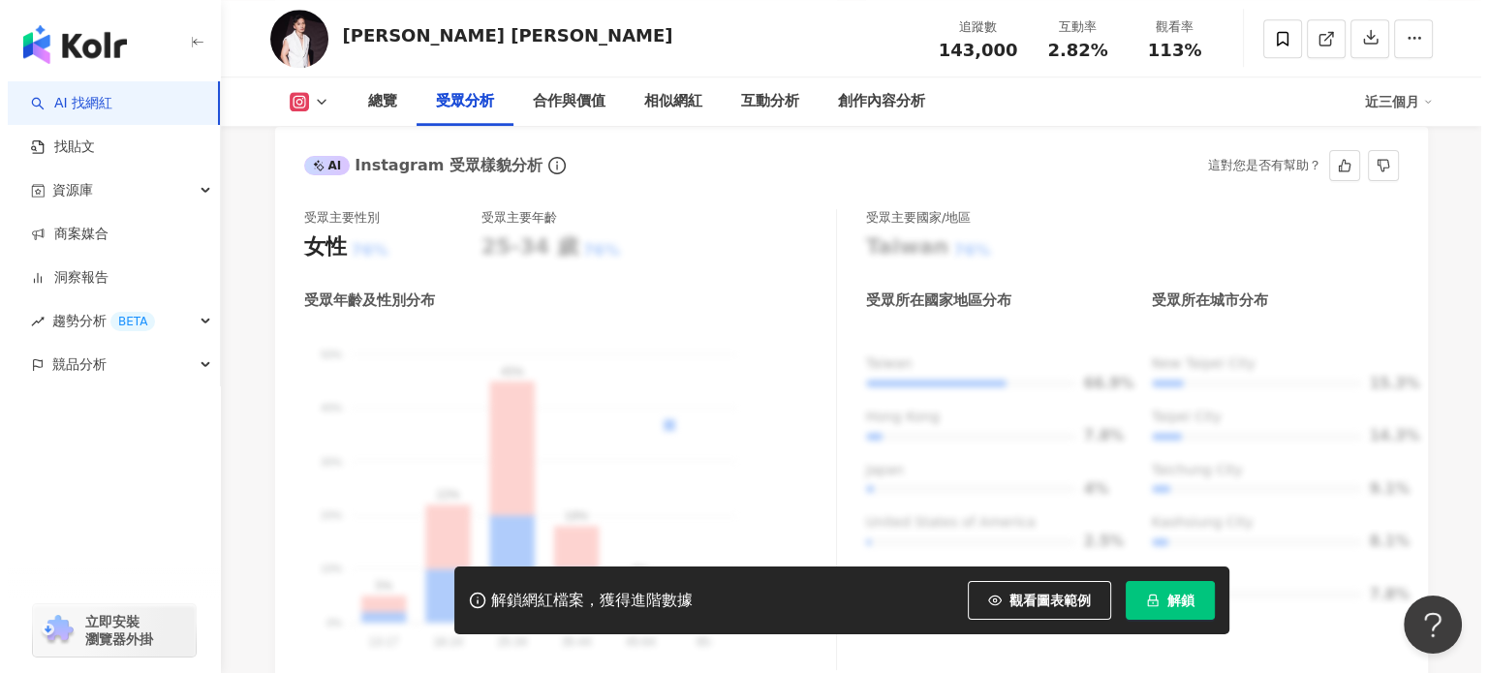
scroll to position [1841, 0]
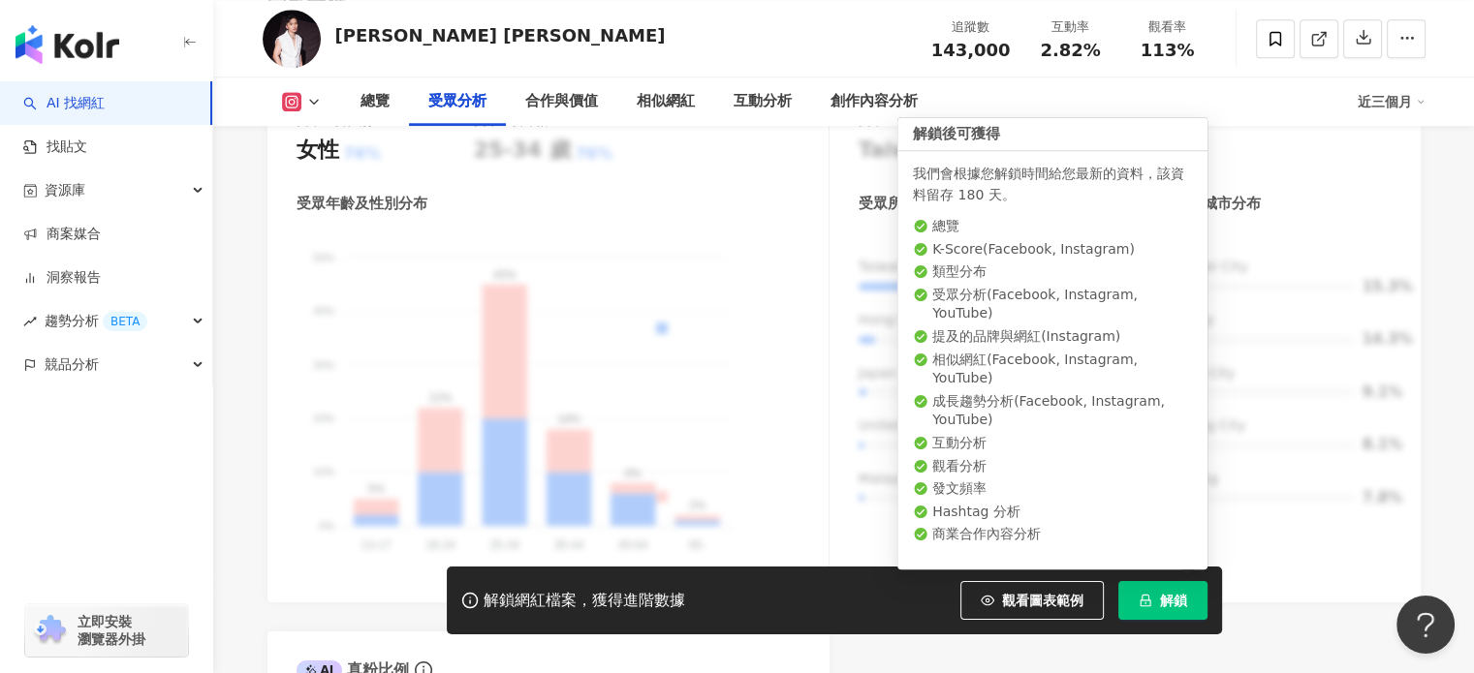
click at [1164, 604] on span "解鎖" at bounding box center [1173, 601] width 27 height 16
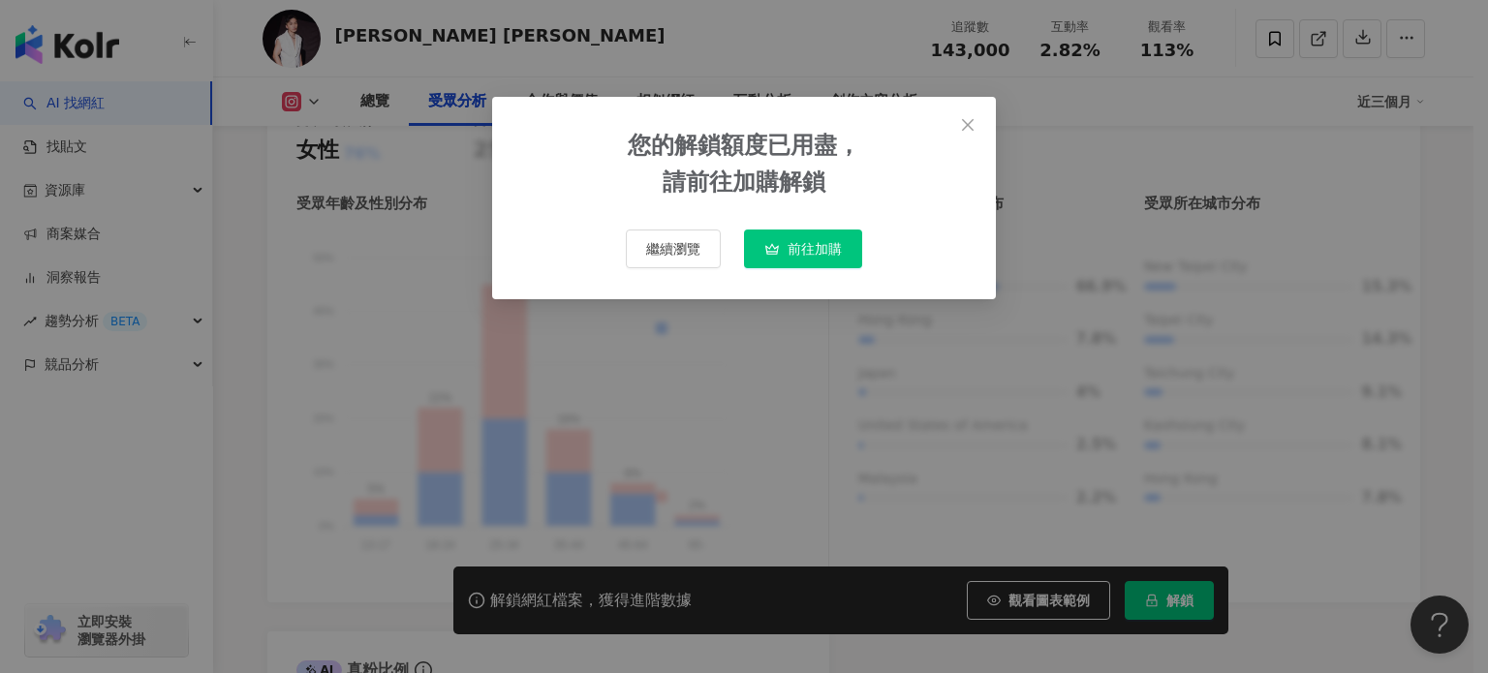
click at [803, 250] on span "前往加購" at bounding box center [815, 249] width 54 height 16
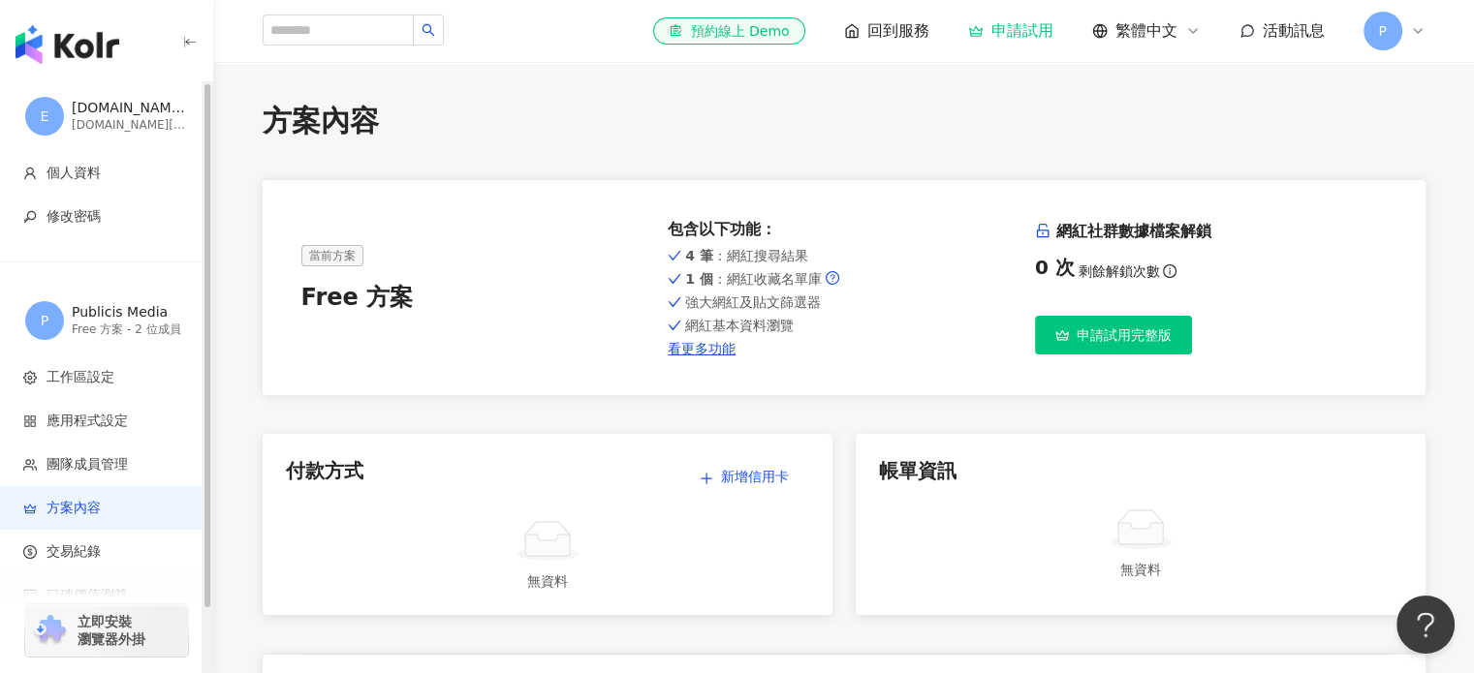
click at [136, 123] on div "emilia.li@publicismedia.com" at bounding box center [130, 125] width 116 height 16
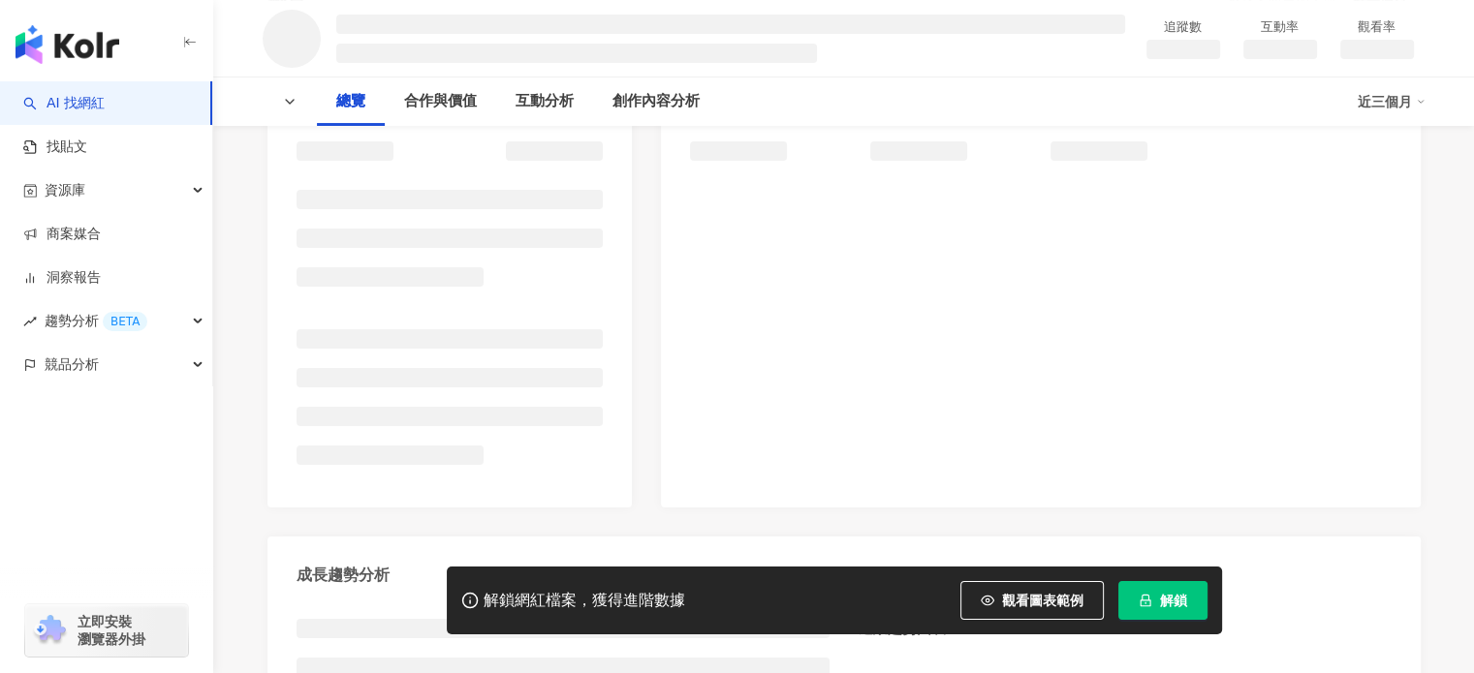
scroll to position [291, 0]
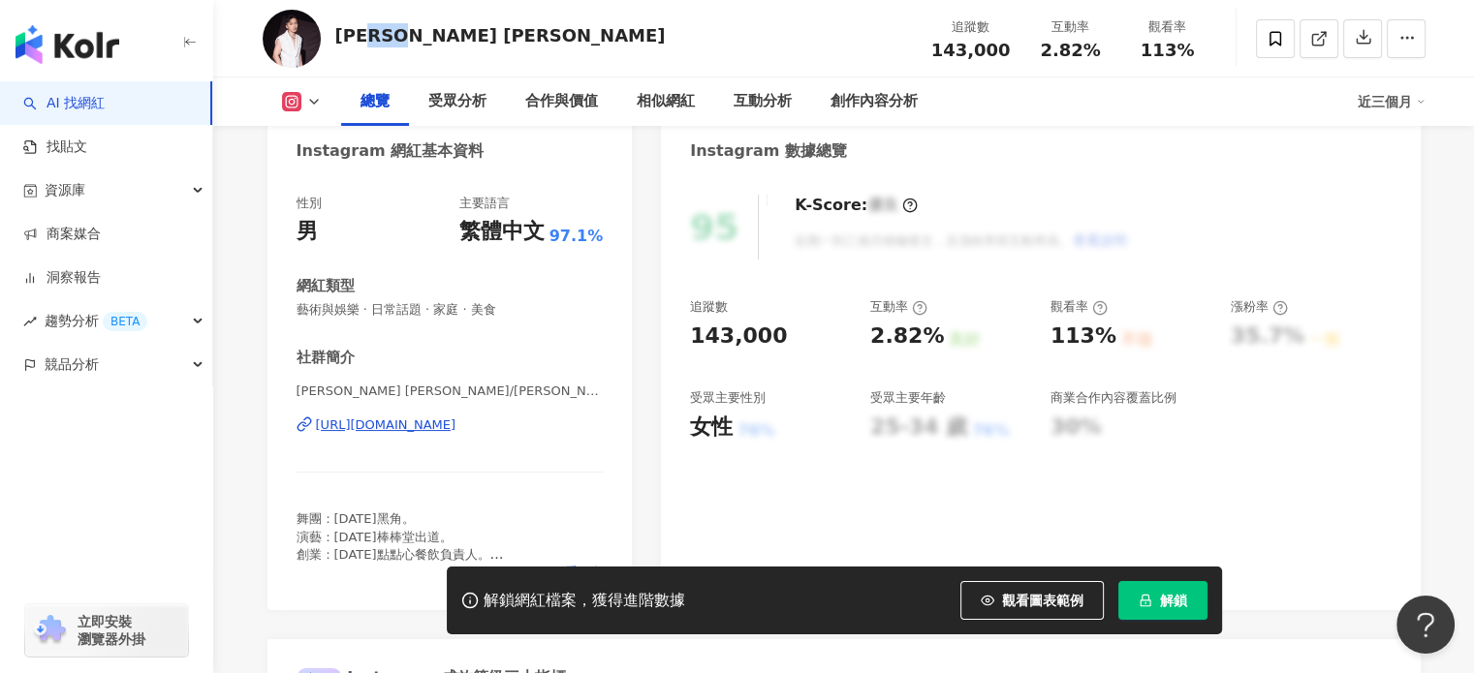
drag, startPoint x: 377, startPoint y: 35, endPoint x: 433, endPoint y: 34, distance: 56.2
click at [432, 34] on div "[PERSON_NAME] [PERSON_NAME] 追蹤數 143,000 互動率 2.82% 觀看率 113%" at bounding box center [844, 38] width 1240 height 77
copy div "[PERSON_NAME]"
drag, startPoint x: 334, startPoint y: 39, endPoint x: 440, endPoint y: 37, distance: 105.6
click at [440, 37] on div "[PERSON_NAME] [PERSON_NAME] 追蹤數 143,000 互動率 2.82% 觀看率 113%" at bounding box center [844, 38] width 1240 height 77
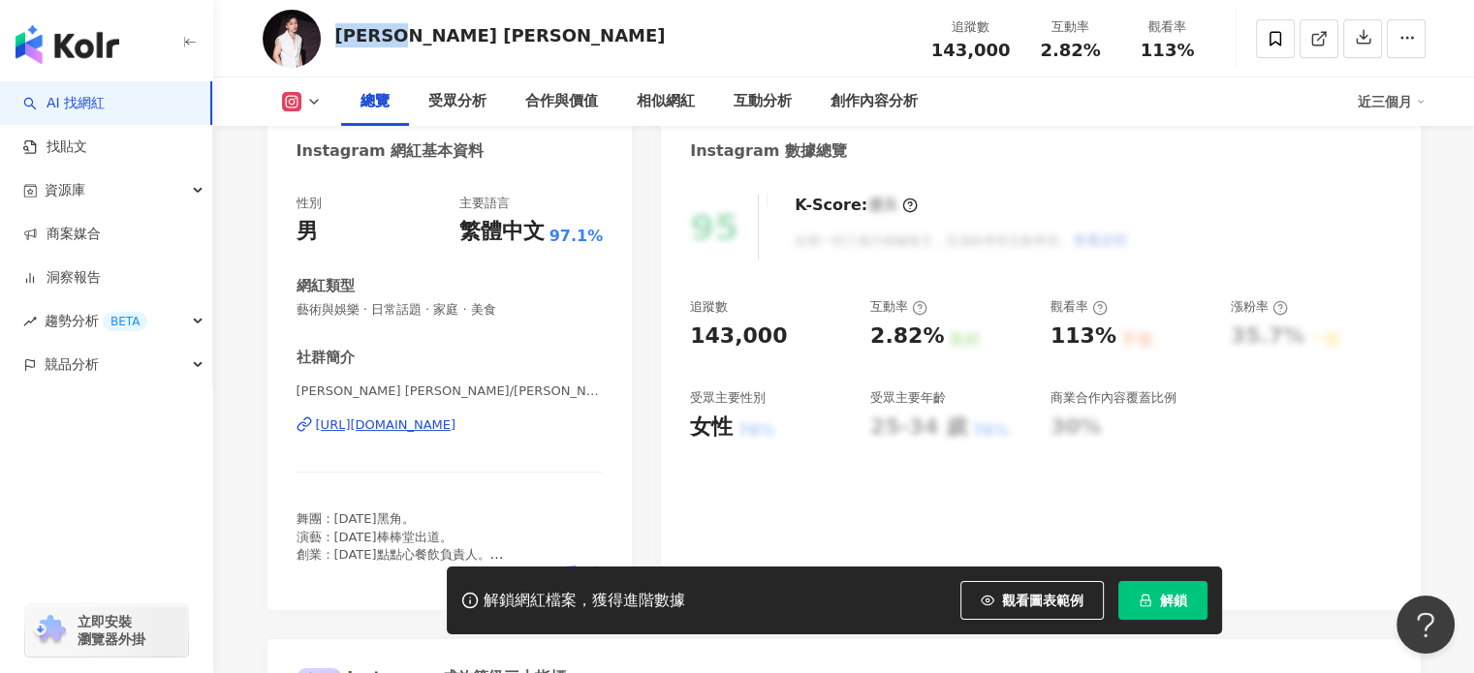
copy div "[PERSON_NAME] [PERSON_NAME]"
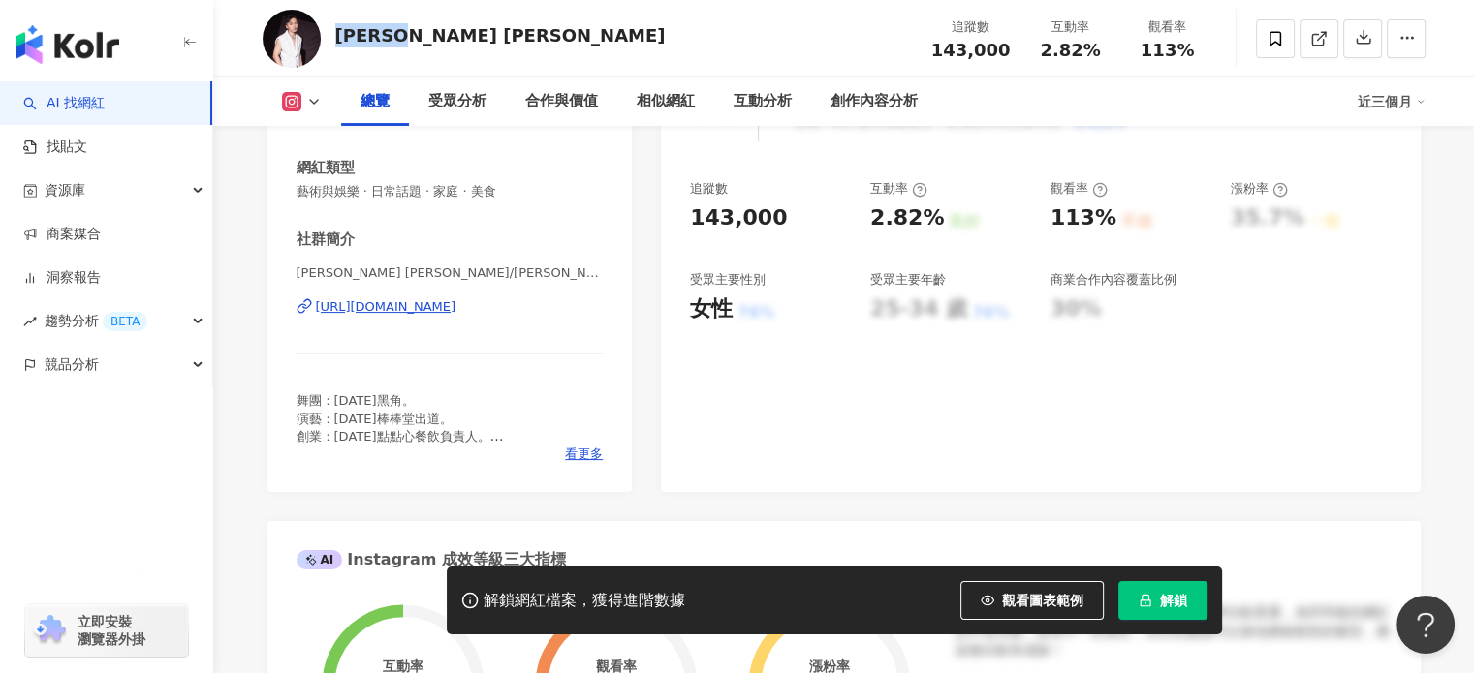
scroll to position [291, 0]
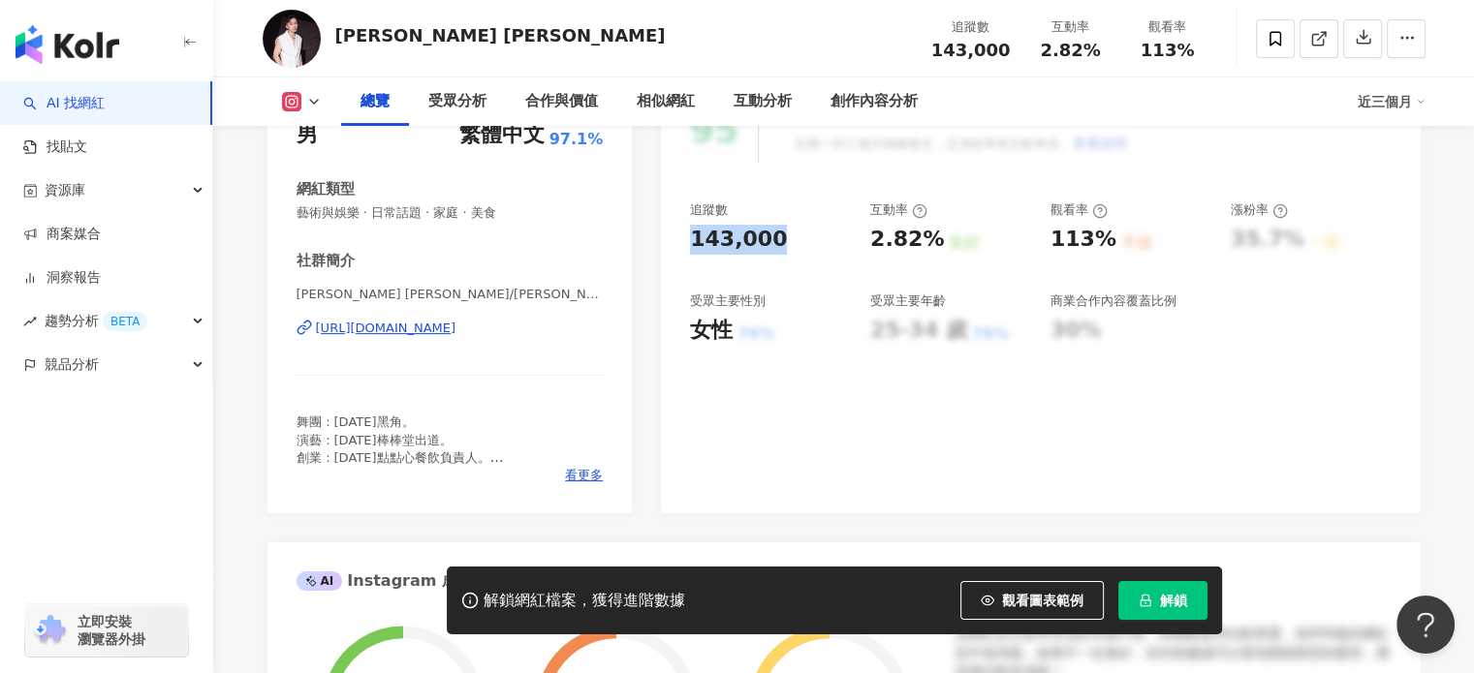
drag, startPoint x: 757, startPoint y: 242, endPoint x: 679, endPoint y: 240, distance: 77.5
click at [679, 240] on div "95 K-Score : 優良 近期一到三個月積極發文，且漲粉率與互動率高。 查看說明 追蹤數 143,000 互動率 2.82% 良好 觀看率 113% 不…" at bounding box center [1040, 295] width 759 height 435
copy div "143,000"
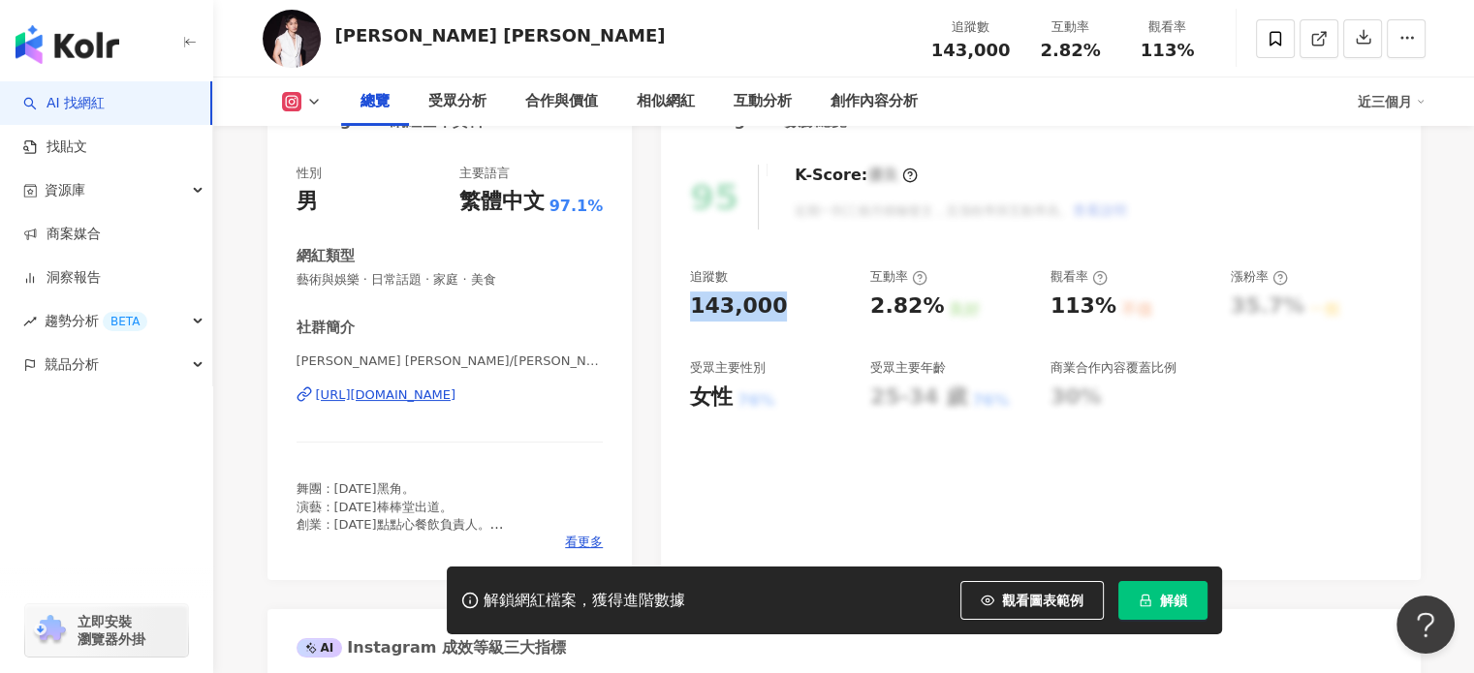
scroll to position [194, 0]
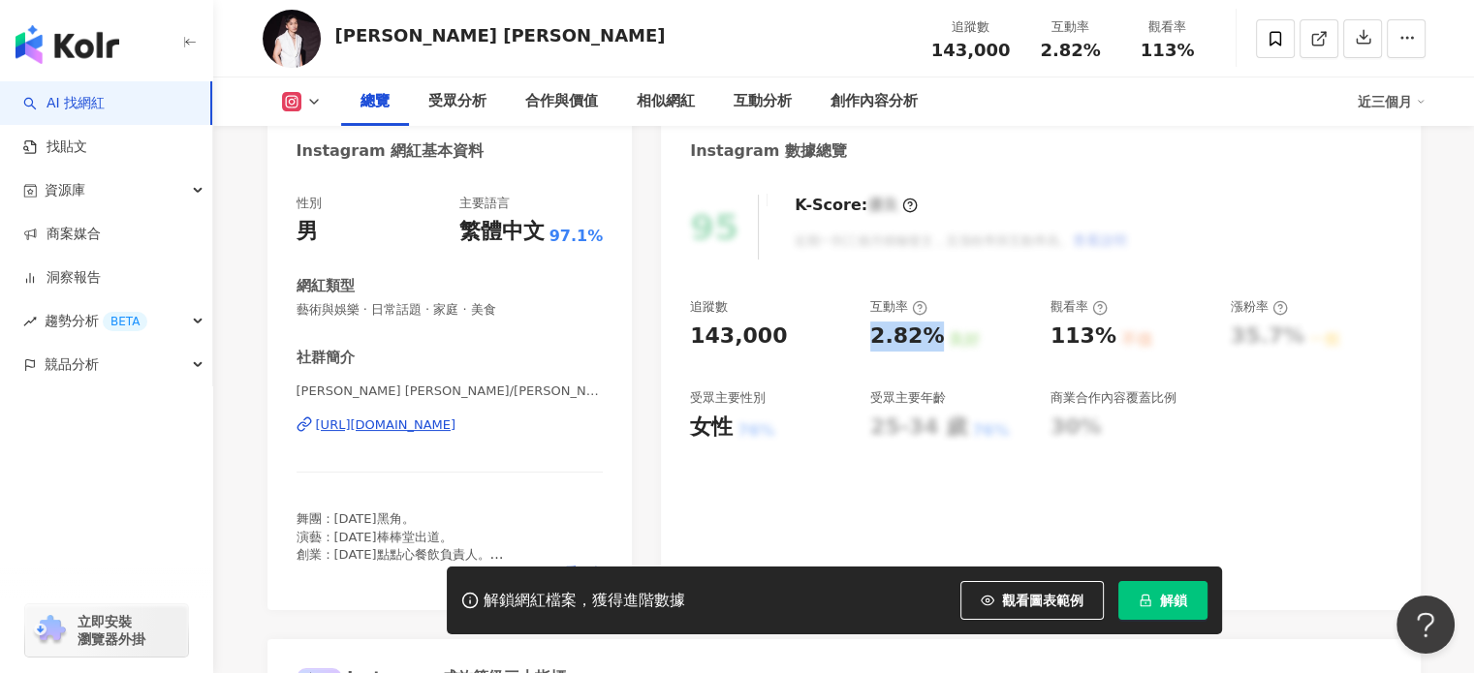
drag, startPoint x: 886, startPoint y: 336, endPoint x: 934, endPoint y: 336, distance: 47.5
click at [934, 336] on div "2.82%" at bounding box center [907, 337] width 74 height 30
copy div "2.82%"
click at [1296, 185] on div "95 K-Score : 優良 近期一到三個月積極發文，且漲粉率與互動率高。 查看說明 追蹤數 143,000 互動率 2.82% 良好 觀看率 113% 不…" at bounding box center [1040, 392] width 759 height 435
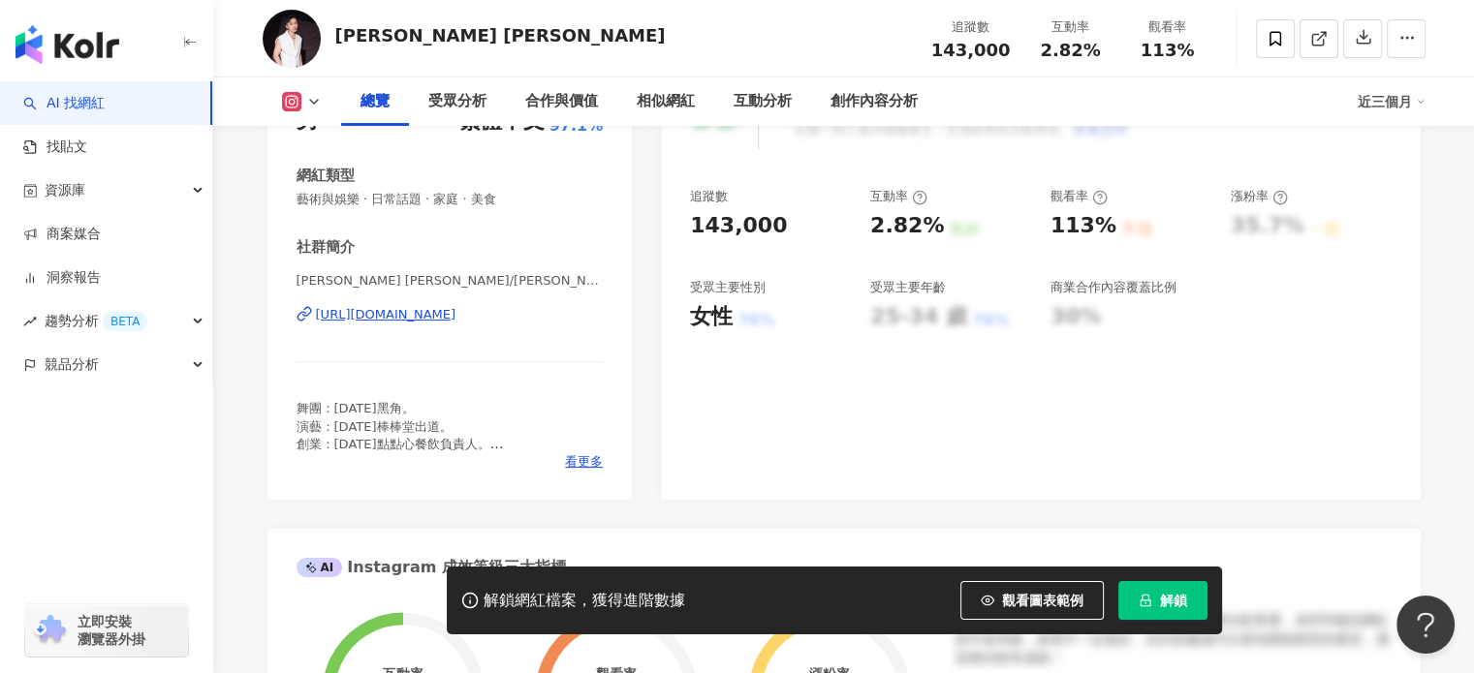
scroll to position [484, 0]
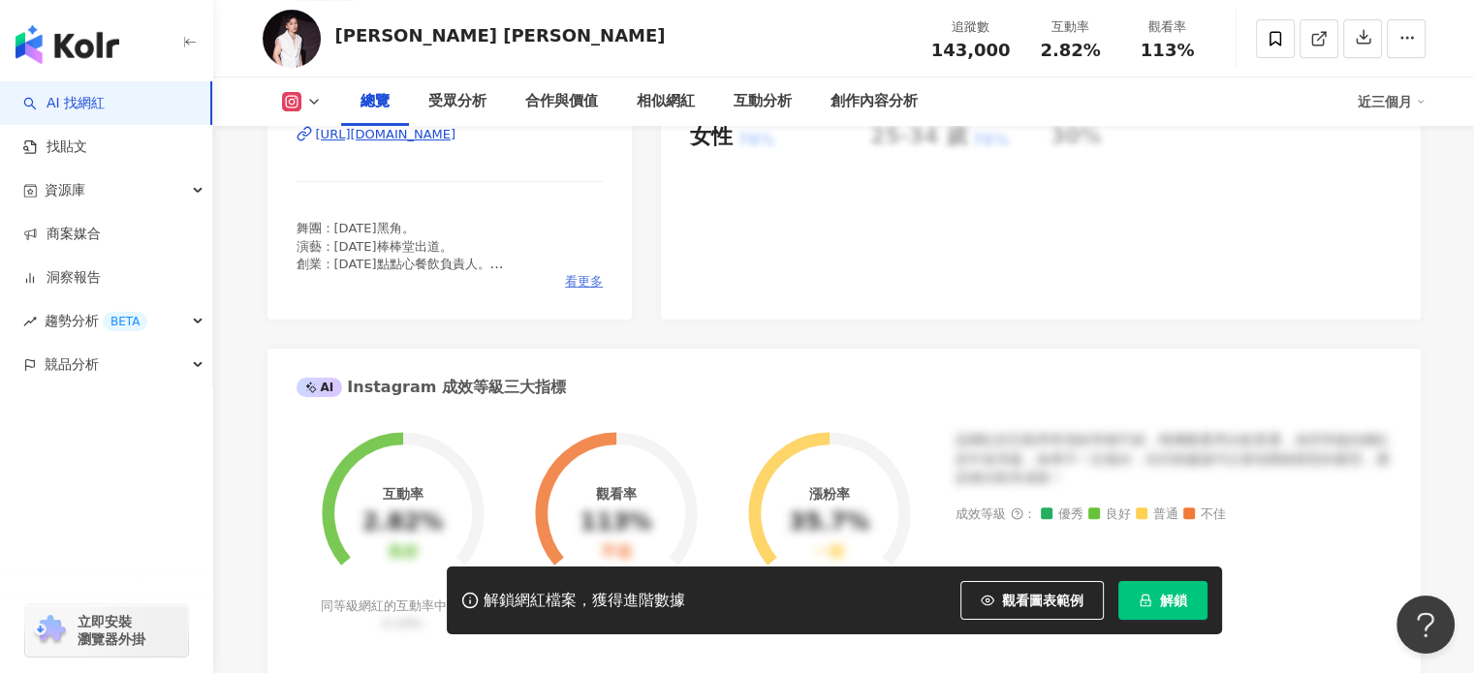
click at [583, 277] on span "看更多" at bounding box center [584, 281] width 38 height 17
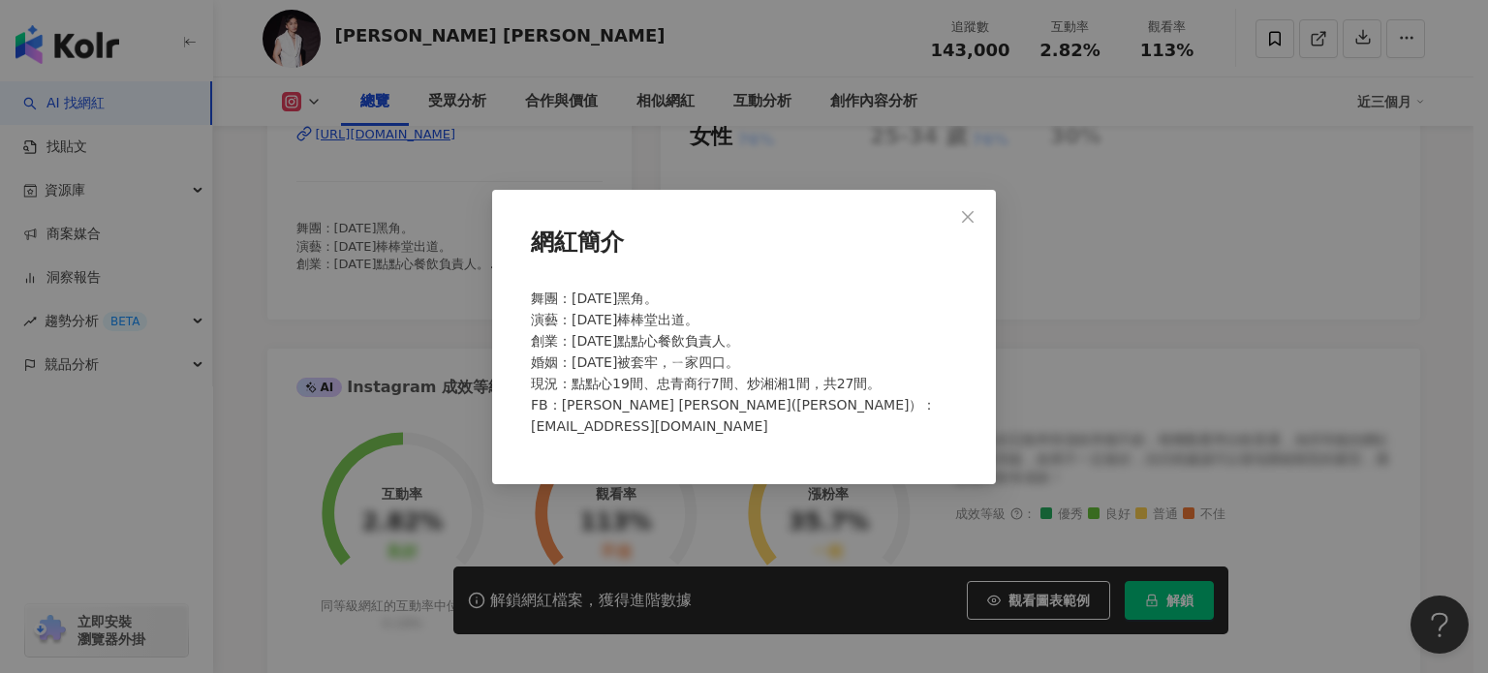
click at [725, 377] on span "舞團：2004年黑角。 演藝：2006年棒棒堂出道。 創業：2015年點點心餐飲負責人。 婚姻：2016年被套牢，ㄧ家四口。 現況：點點心19間、忠青商行7間…" at bounding box center [733, 362] width 405 height 143
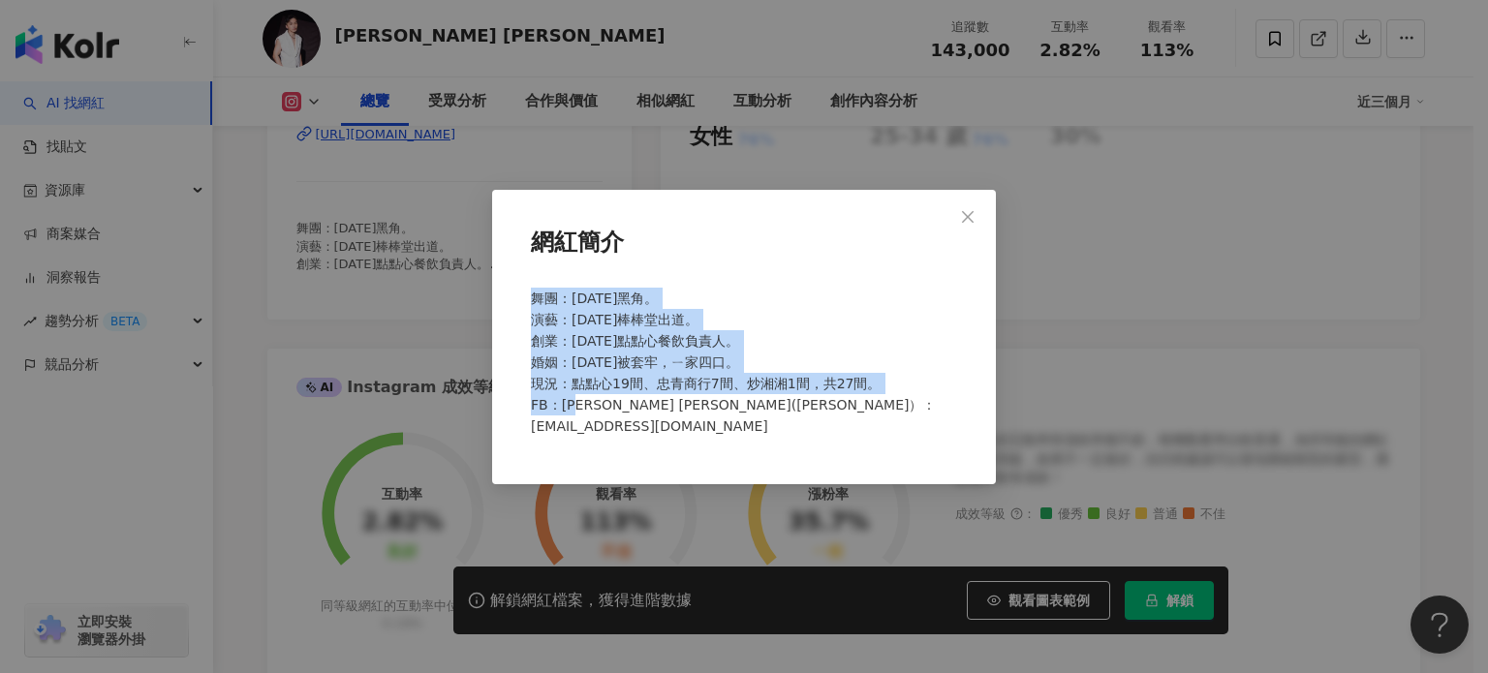
drag, startPoint x: 666, startPoint y: 402, endPoint x: 525, endPoint y: 298, distance: 174.6
click at [525, 298] on div "舞團：2004年黑角。 演藝：2006年棒棒堂出道。 創業：2015年點點心餐飲負責人。 婚姻：2016年被套牢，ㄧ家四口。 現況：點點心19間、忠青商行7間…" at bounding box center [744, 370] width 442 height 181
click at [706, 379] on span "舞團：2004年黑角。 演藝：2006年棒棒堂出道。 創業：2015年點點心餐飲負責人。 婚姻：2016年被套牢，ㄧ家四口。 現況：點點心19間、忠青商行7間…" at bounding box center [733, 362] width 405 height 143
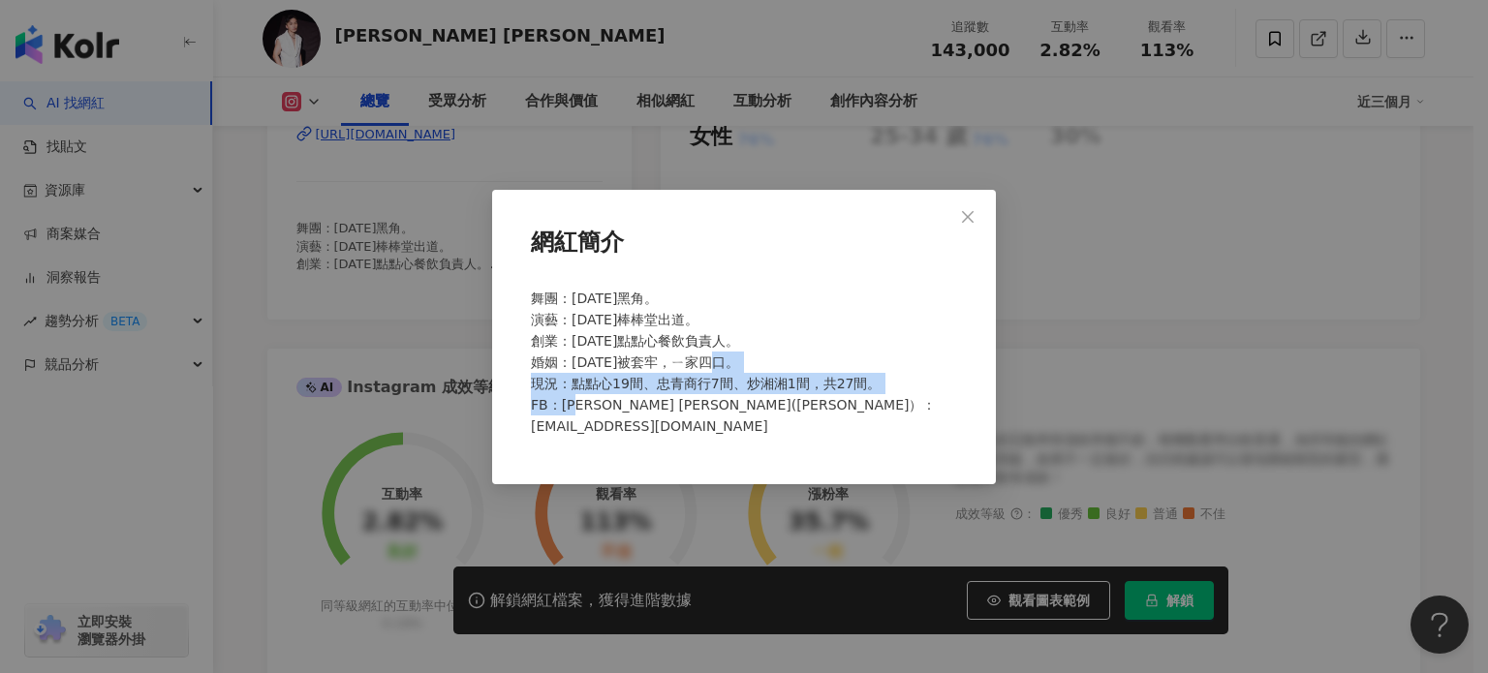
drag, startPoint x: 673, startPoint y: 402, endPoint x: 542, endPoint y: 383, distance: 133.2
click at [542, 383] on div "舞團：2004年黑角。 演藝：2006年棒棒堂出道。 創業：2015年點點心餐飲負責人。 婚姻：2016年被套牢，ㄧ家四口。 現況：點點心19間、忠青商行7間…" at bounding box center [744, 370] width 442 height 181
click at [659, 398] on div "舞團：2004年黑角。 演藝：2006年棒棒堂出道。 創業：2015年點點心餐飲負責人。 婚姻：2016年被套牢，ㄧ家四口。 現況：點點心19間、忠青商行7間…" at bounding box center [744, 370] width 442 height 181
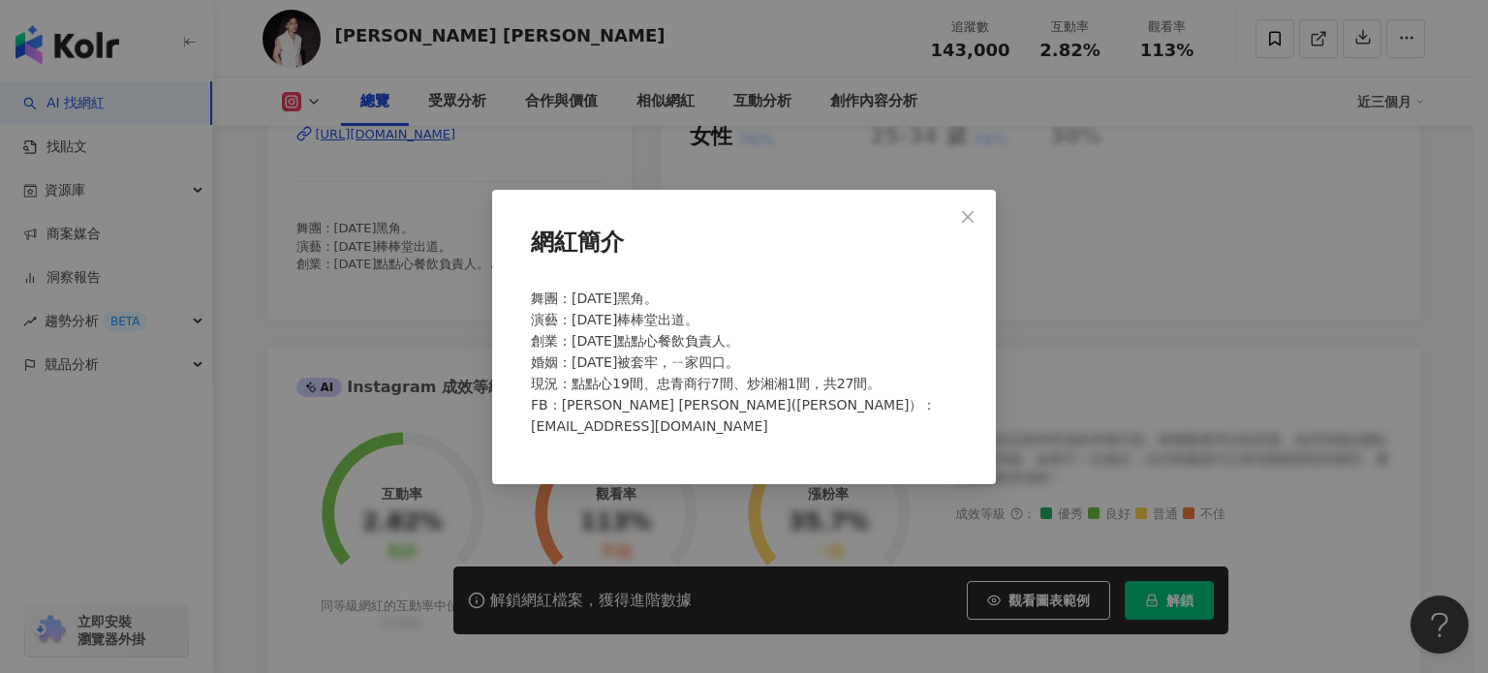
click at [787, 387] on span "舞團：2004年黑角。 演藝：2006年棒棒堂出道。 創業：2015年點點心餐飲負責人。 婚姻：2016年被套牢，ㄧ家四口。 現況：點點心19間、忠青商行7間…" at bounding box center [733, 362] width 405 height 143
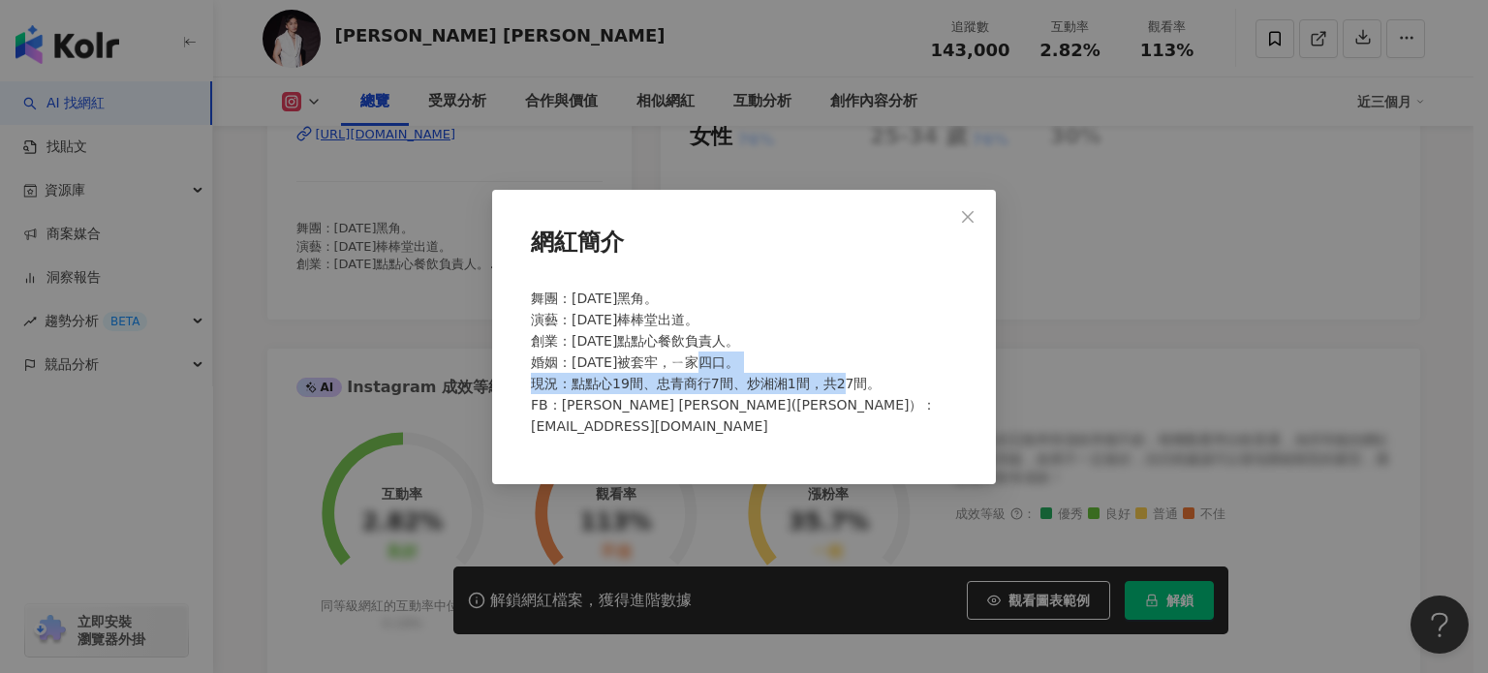
click at [787, 387] on span "舞團：2004年黑角。 演藝：2006年棒棒堂出道。 創業：2015年點點心餐飲負責人。 婚姻：2016年被套牢，ㄧ家四口。 現況：點點心19間、忠青商行7間…" at bounding box center [733, 362] width 405 height 143
copy span "現況：點點心19間、忠青商行7間、炒湘湘1間，共27間。"
click at [657, 380] on span "舞團：2004年黑角。 演藝：2006年棒棒堂出道。 創業：2015年點點心餐飲負責人。 婚姻：2016年被套牢，ㄧ家四口。 現況：點點心19間、忠青商行7間…" at bounding box center [733, 362] width 405 height 143
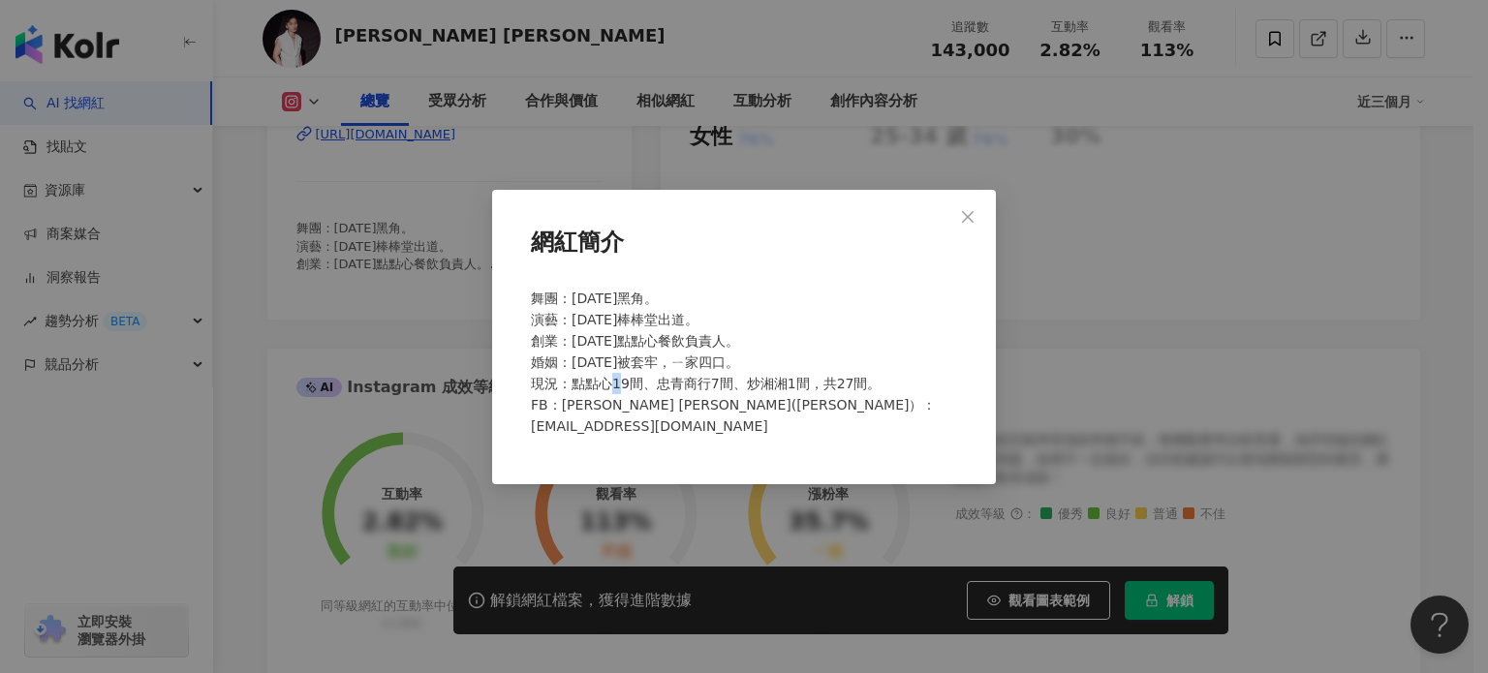
click at [657, 380] on span "舞團：2004年黑角。 演藝：2006年棒棒堂出道。 創業：2015年點點心餐飲負責人。 婚姻：2016年被套牢，ㄧ家四口。 現況：點點心19間、忠青商行7間…" at bounding box center [733, 362] width 405 height 143
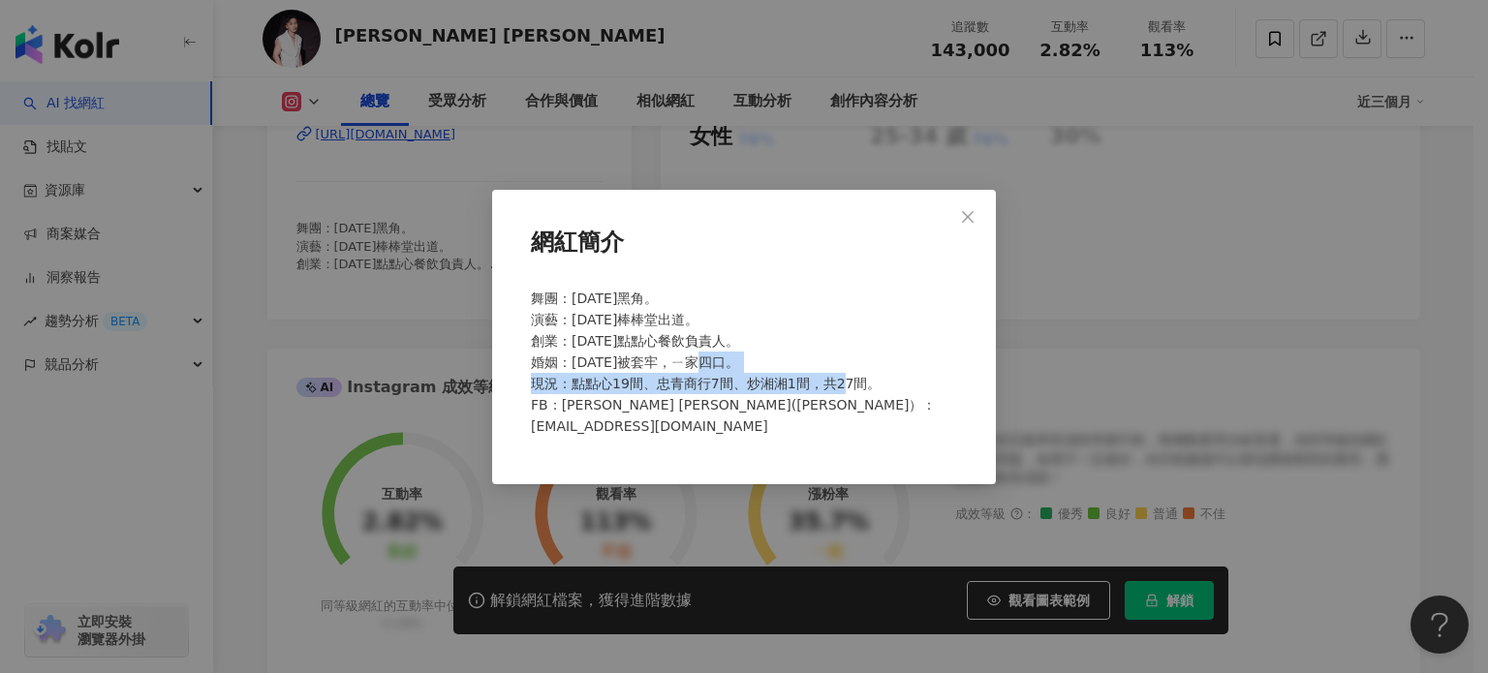
click at [657, 380] on span "舞團：2004年黑角。 演藝：2006年棒棒堂出道。 創業：2015年點點心餐飲負責人。 婚姻：2016年被套牢，ㄧ家四口。 現況：點點心19間、忠青商行7間…" at bounding box center [733, 362] width 405 height 143
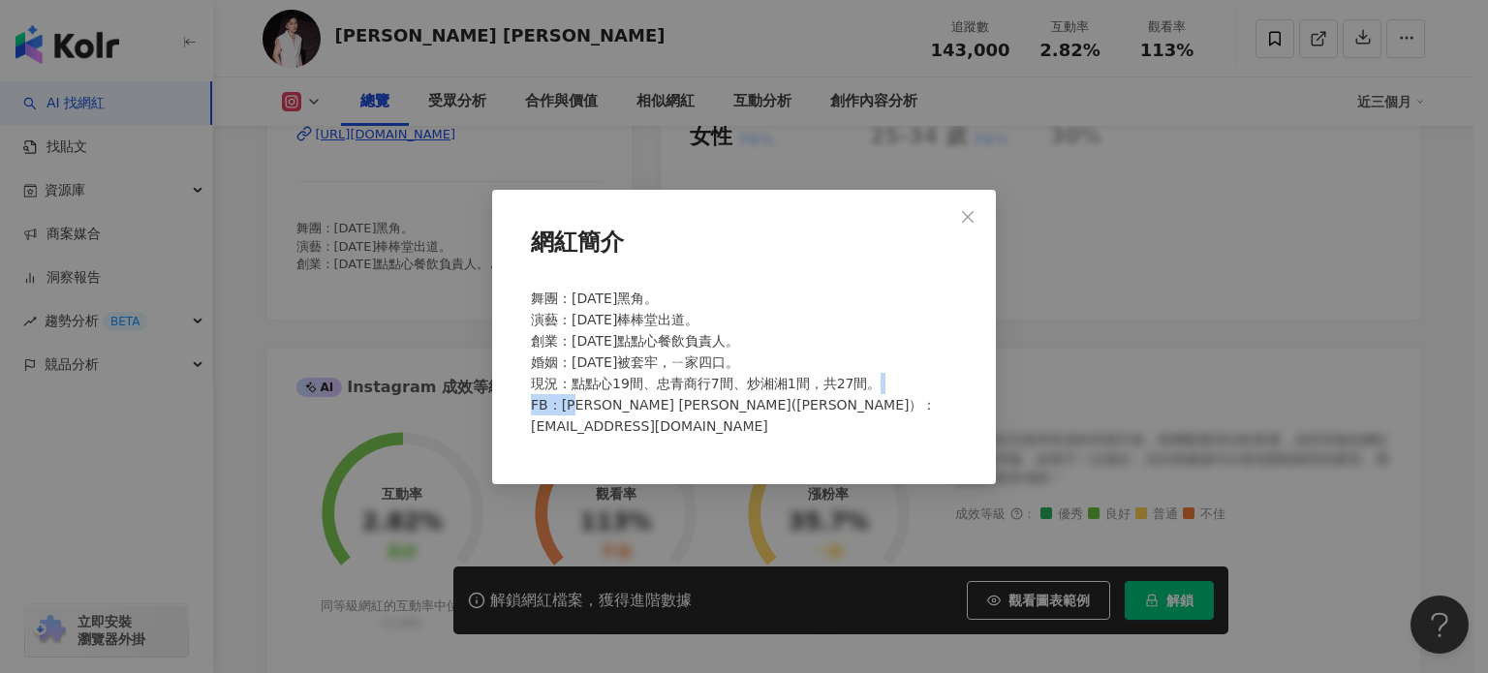
drag, startPoint x: 560, startPoint y: 406, endPoint x: 664, endPoint y: 403, distance: 103.7
click at [664, 403] on div "舞團：2004年黑角。 演藝：2006年棒棒堂出道。 創業：2015年點點心餐飲負責人。 婚姻：2016年被套牢，ㄧ家四口。 現況：點點心19間、忠青商行7間…" at bounding box center [744, 370] width 442 height 181
copy span "[PERSON_NAME] [PERSON_NAME]"
click at [215, 272] on div "網紅簡介 舞團：2004年黑角。 演藝：2006年棒棒堂出道。 創業：2015年點點心餐飲負責人。 婚姻：2016年被套牢，ㄧ家四口。 現況：點點心19間、忠…" at bounding box center [744, 336] width 1488 height 673
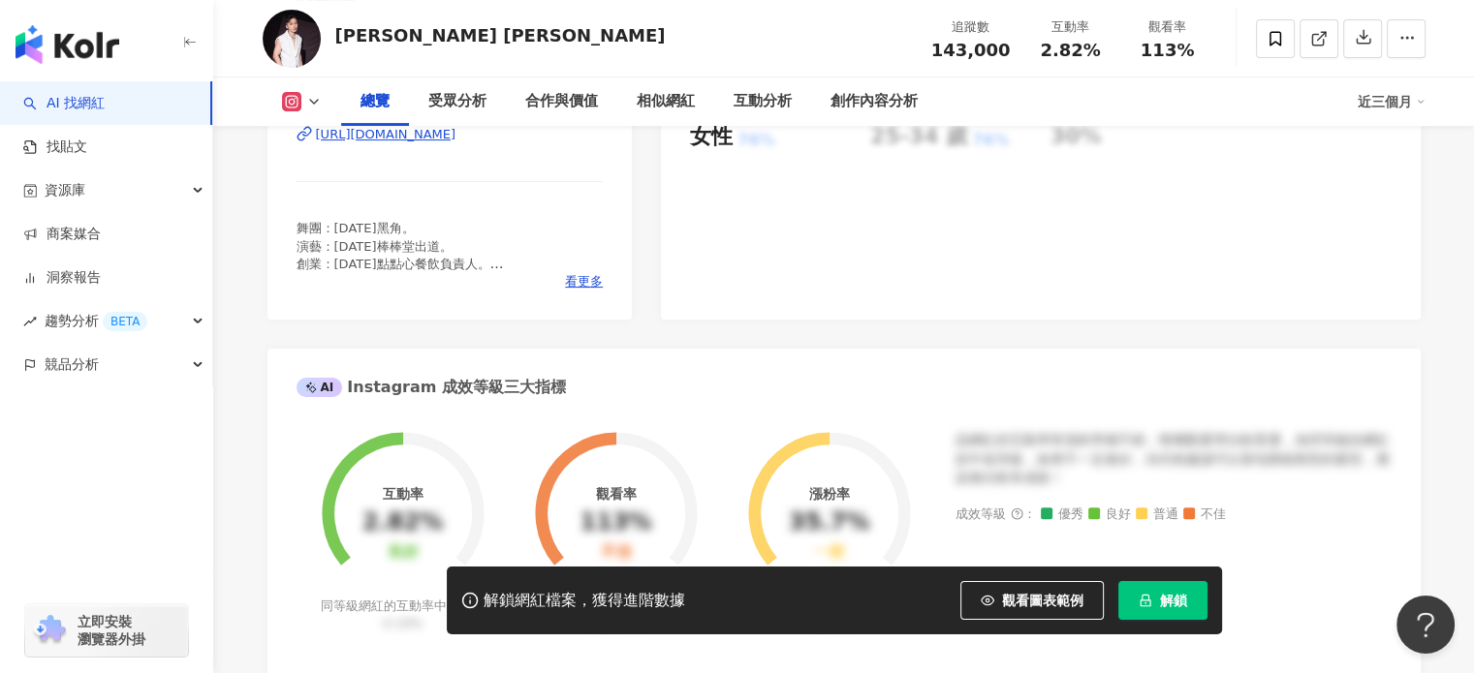
click at [317, 96] on icon at bounding box center [314, 102] width 16 height 16
click at [326, 186] on button "Facebook" at bounding box center [331, 182] width 116 height 27
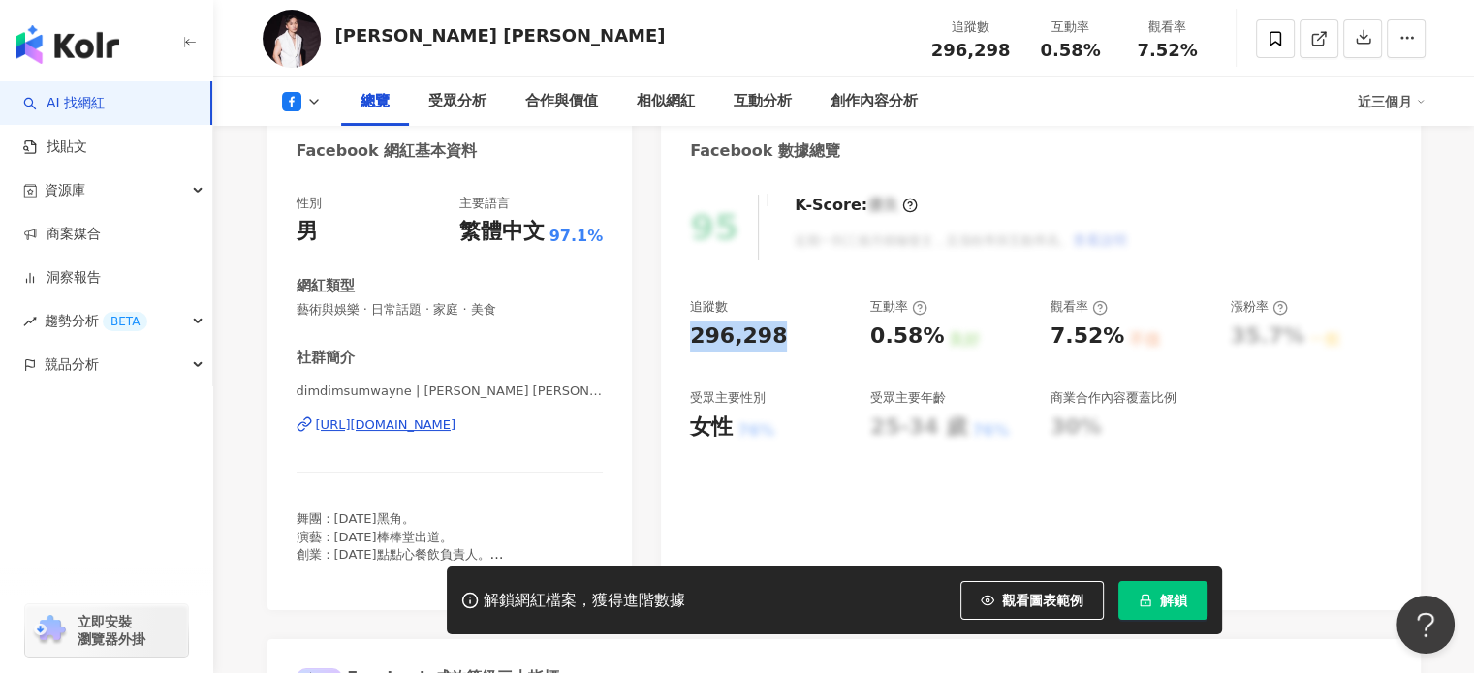
drag, startPoint x: 682, startPoint y: 333, endPoint x: 804, endPoint y: 329, distance: 122.1
click at [804, 329] on div "95 K-Score : 優良 近期一到三個月積極發文，且漲粉率與互動率高。 查看說明 追蹤數 296,298 互動率 0.58% 良好 觀看率 7.52% …" at bounding box center [1040, 392] width 759 height 435
copy div "296,298"
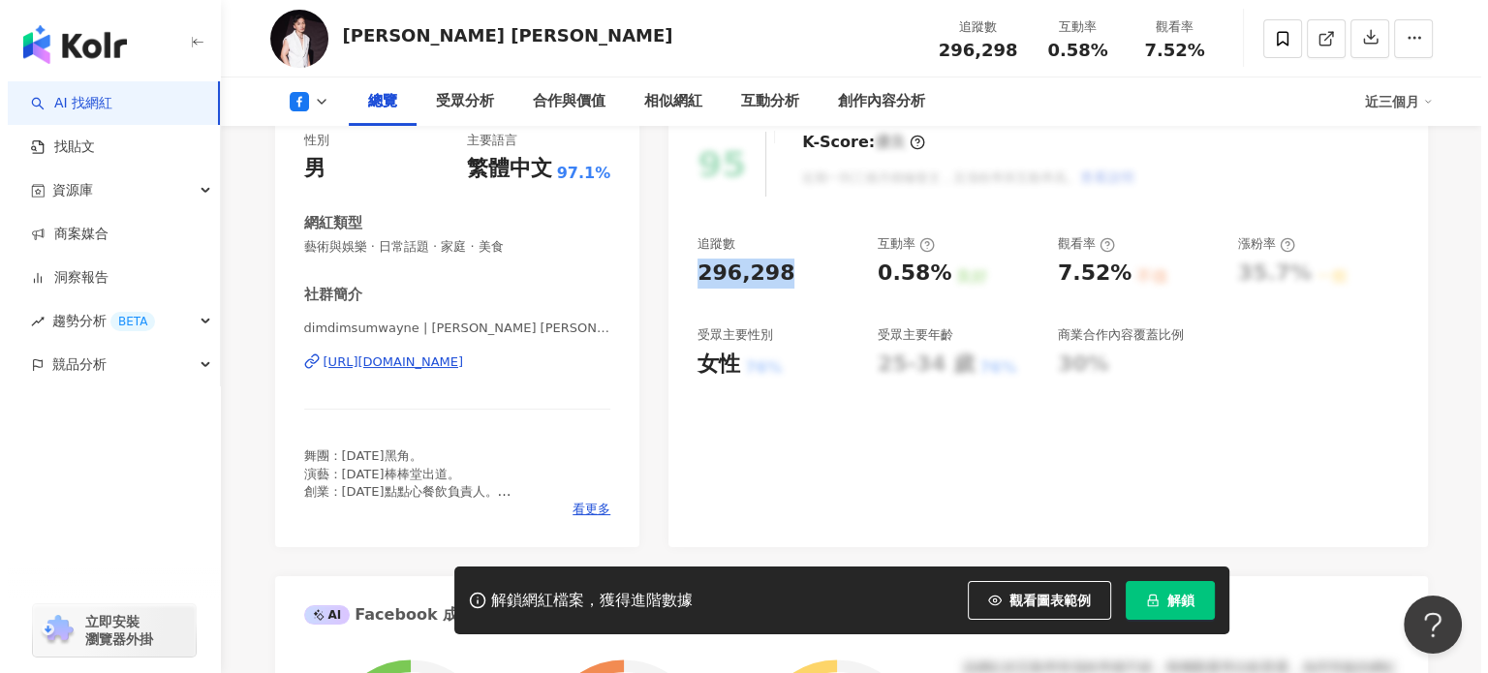
scroll to position [291, 0]
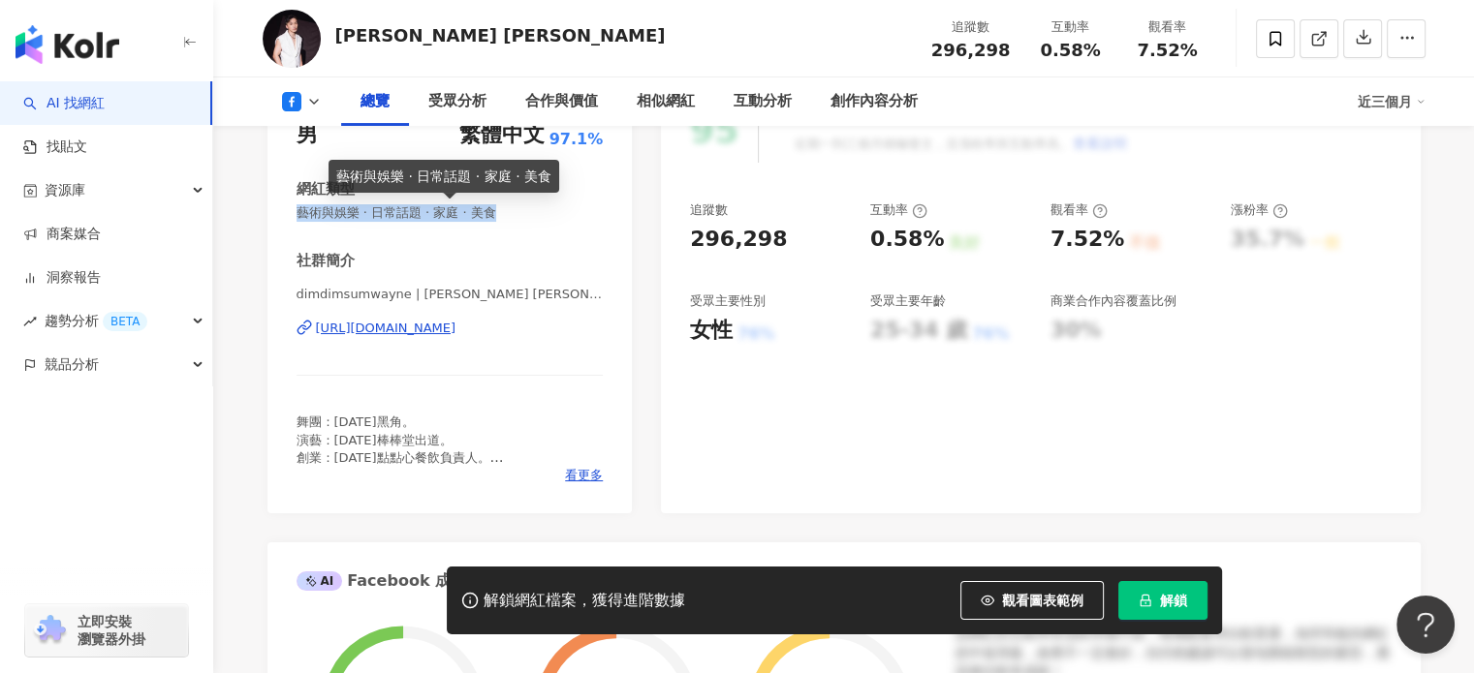
drag, startPoint x: 295, startPoint y: 213, endPoint x: 563, endPoint y: 216, distance: 268.4
click at [563, 216] on span "藝術與娛樂 · 日常話題 · 家庭 · 美食" at bounding box center [449, 212] width 307 height 17
copy span "藝術與娛樂 · 日常話題 · 家庭 · 美食"
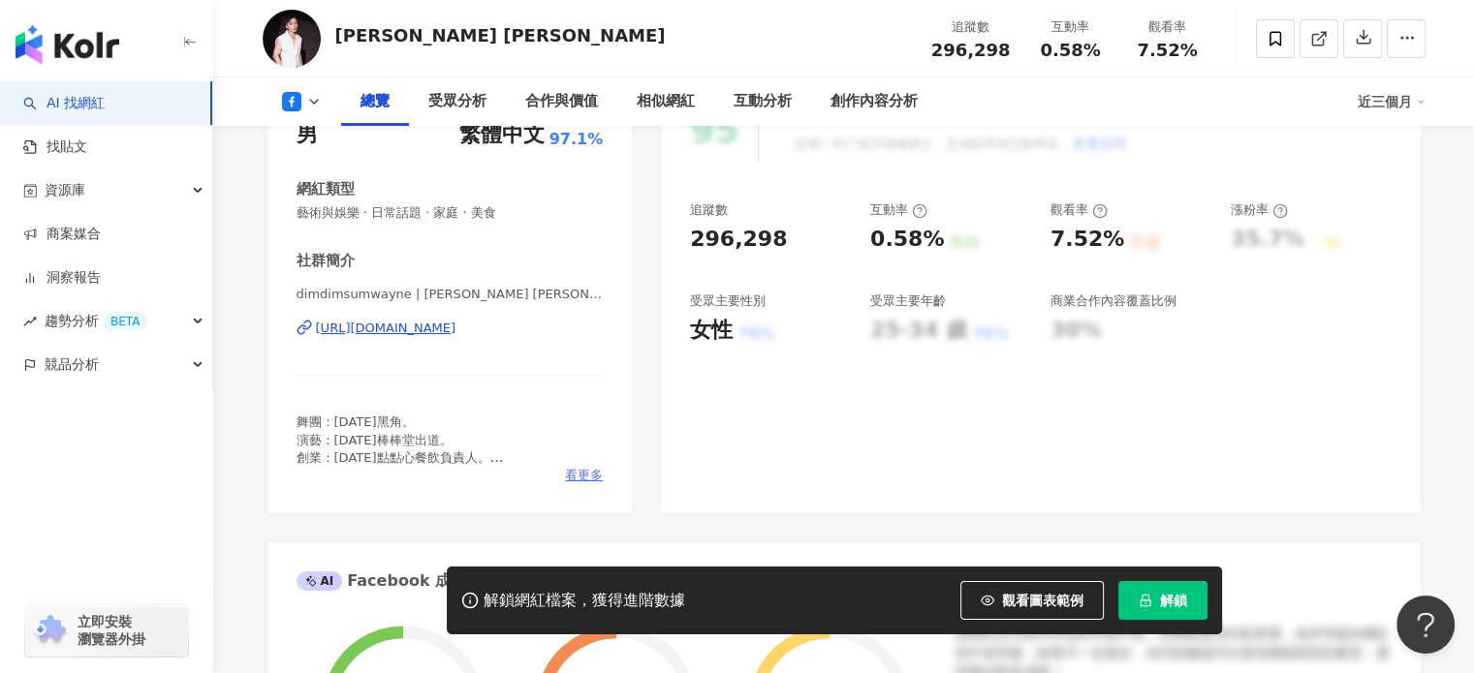
click at [570, 472] on span "看更多" at bounding box center [584, 475] width 38 height 17
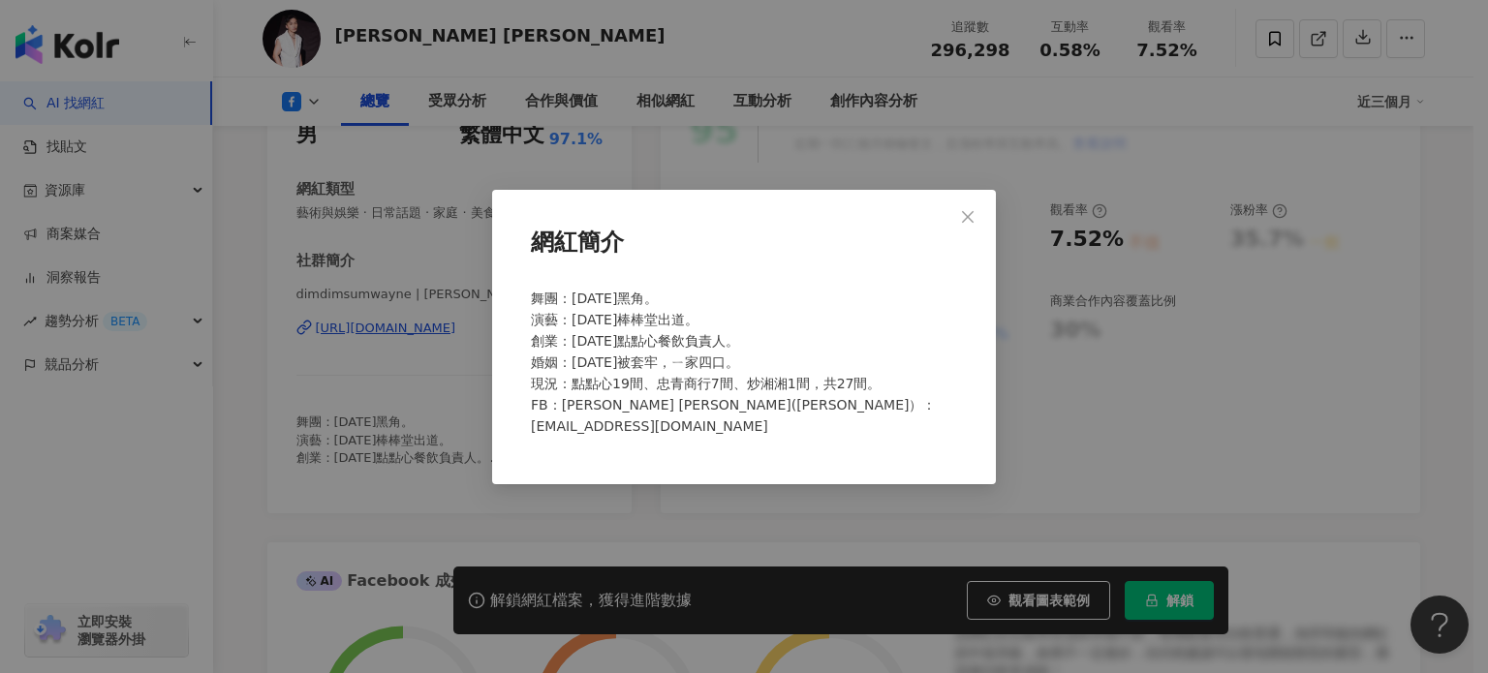
click at [1170, 432] on div "網紅簡介 舞團：2004年黑角。 演藝：2006年棒棒堂出道。 創業：2015年點點心餐飲負責人。 婚姻：2016年被套牢，ㄧ家四口。 現況：點點心19間、忠…" at bounding box center [744, 336] width 1488 height 673
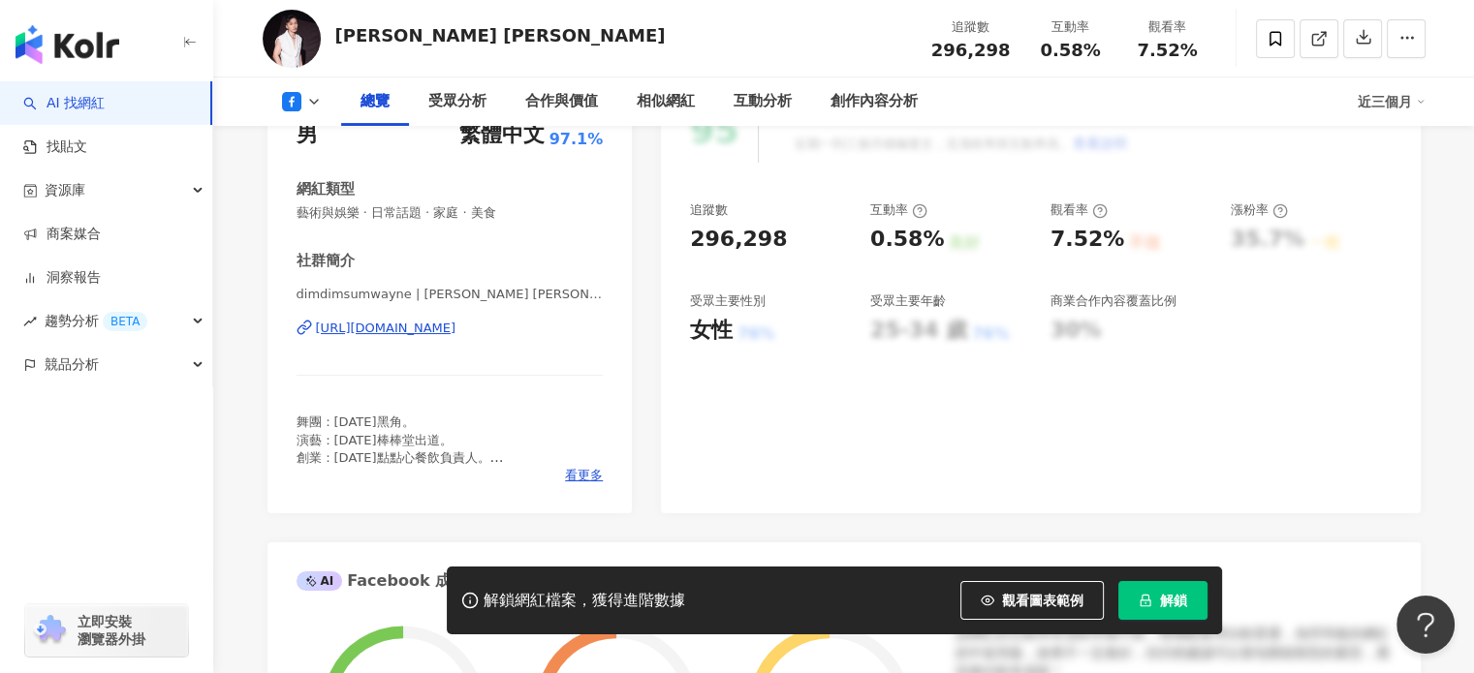
click at [306, 103] on icon at bounding box center [314, 102] width 16 height 16
click at [332, 147] on button "Instagram" at bounding box center [331, 137] width 116 height 27
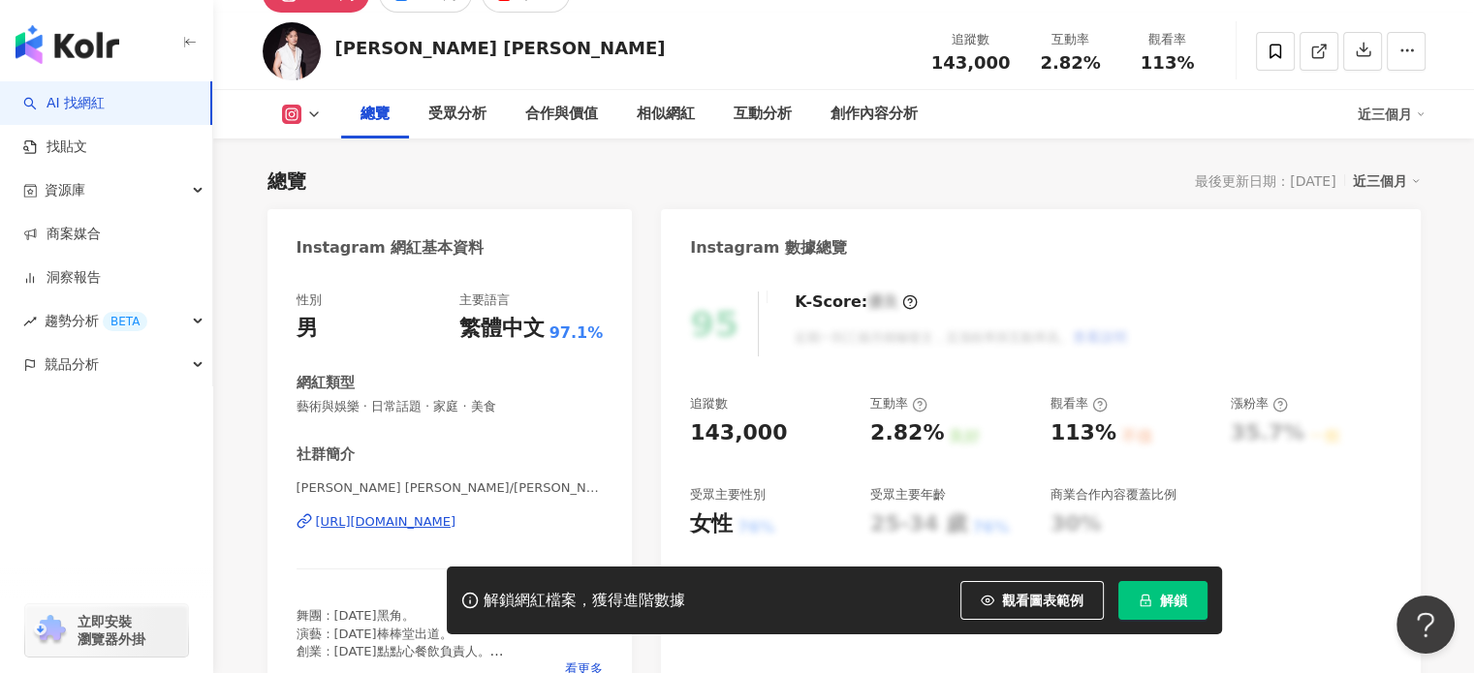
scroll to position [291, 0]
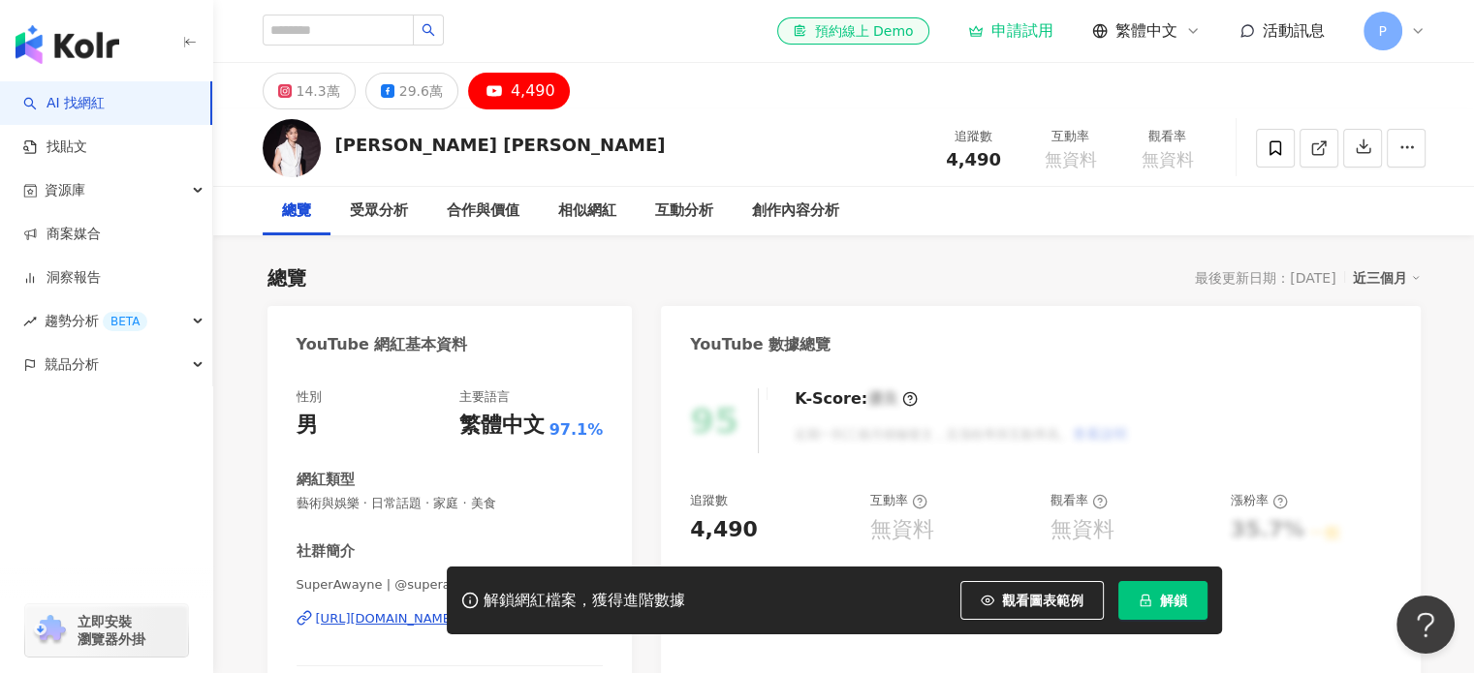
click at [1396, 41] on span "P" at bounding box center [1382, 31] width 39 height 39
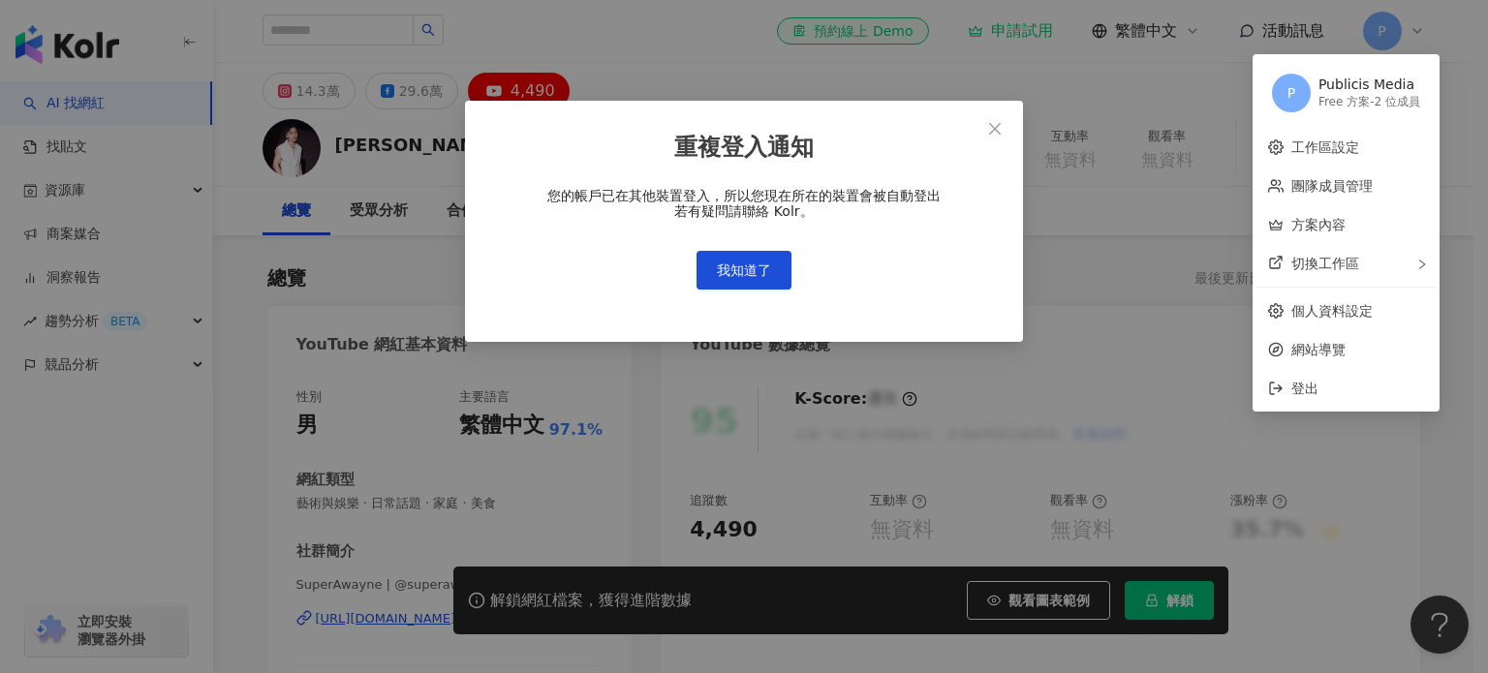
click at [267, 329] on div "重複登入通知 您的帳戶已在其他裝置登入，所以您現在所在的裝置會被自動登出 若有疑問請聯絡 Kolr。 我知道了" at bounding box center [744, 336] width 1488 height 673
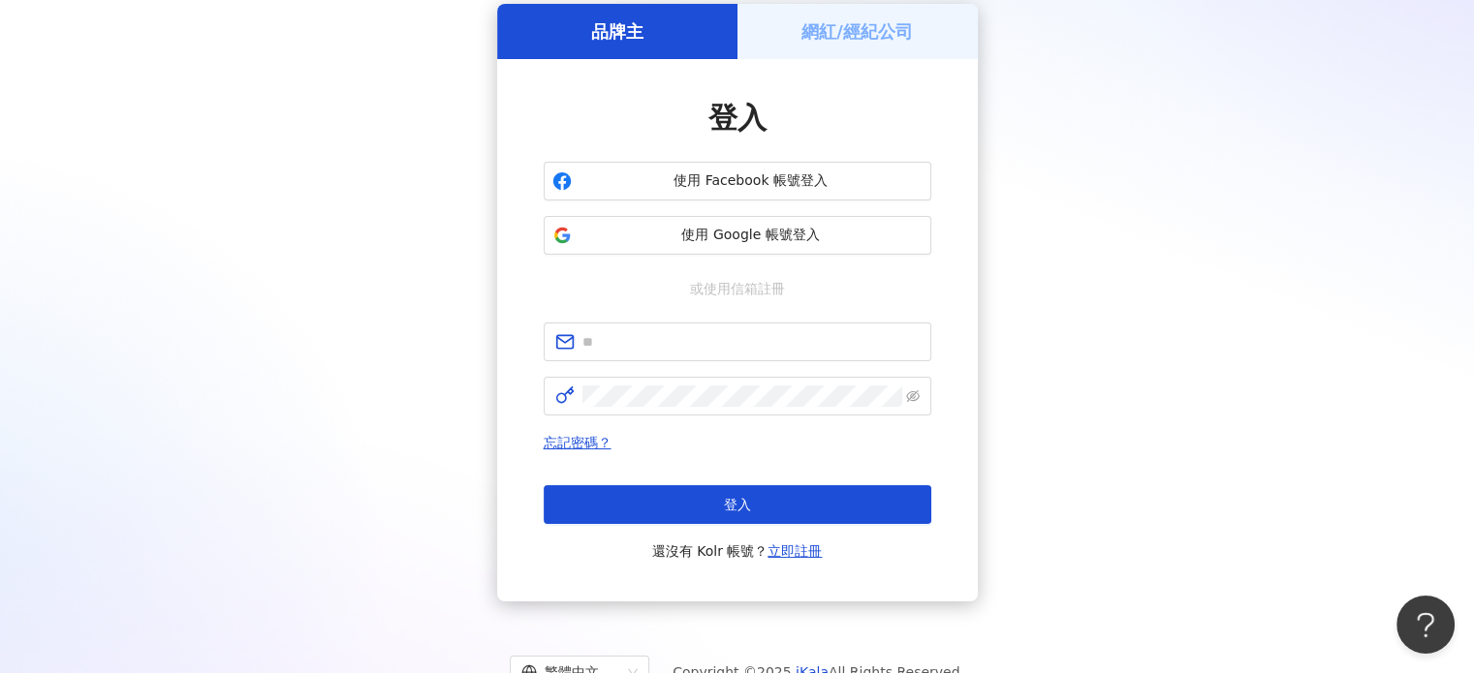
scroll to position [154, 0]
